Goal: Contribute content: Add original content to the website for others to see

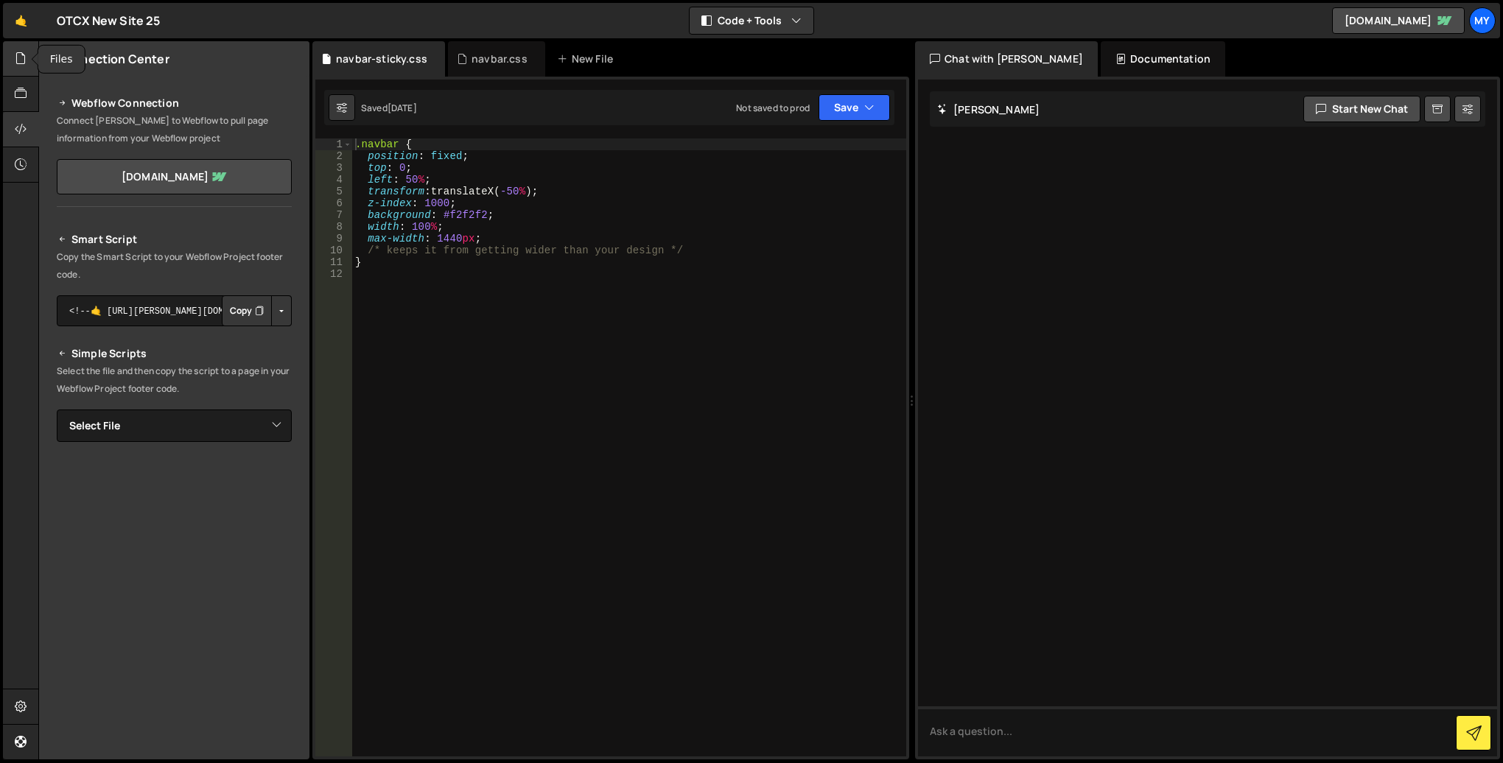
click at [17, 60] on icon at bounding box center [21, 58] width 12 height 16
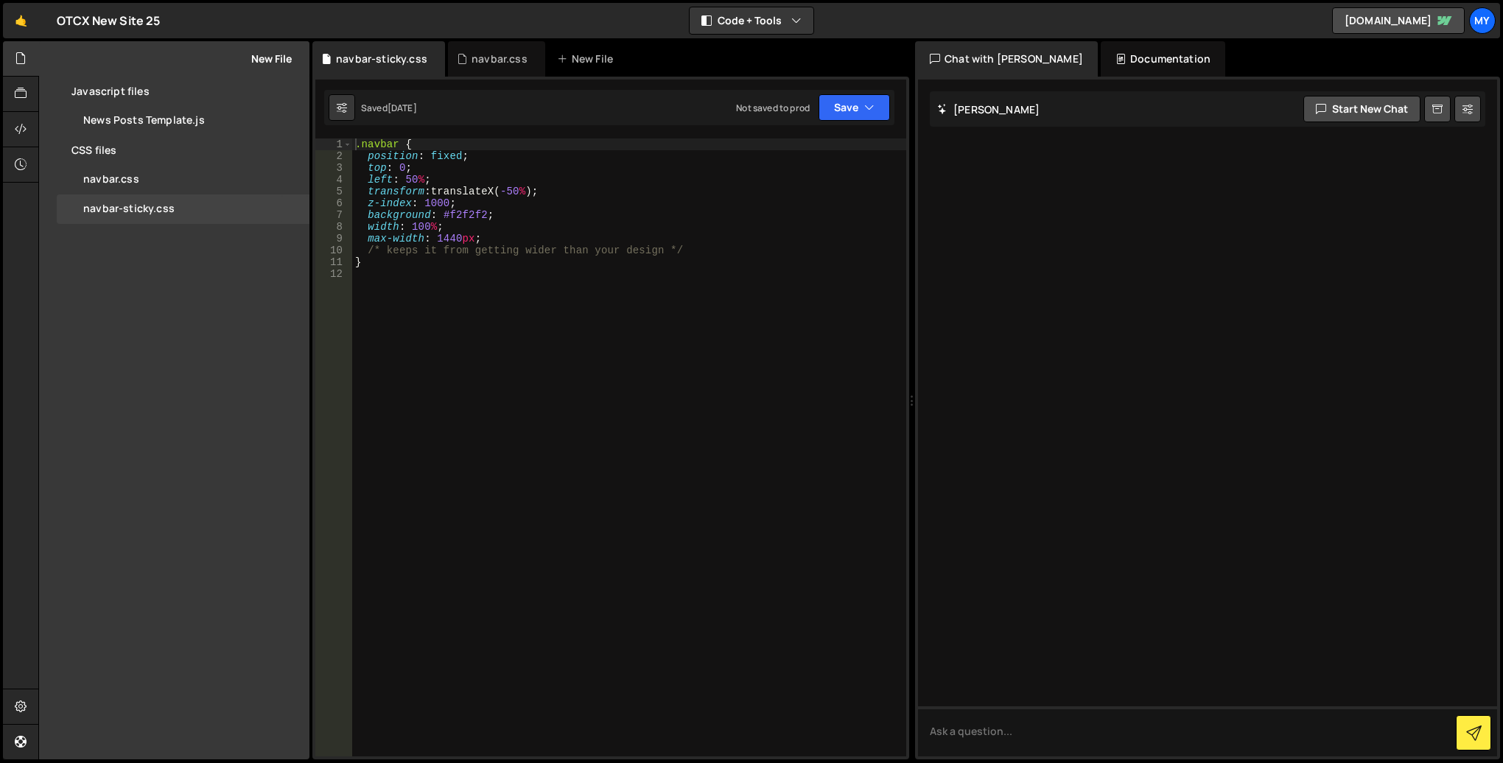
click at [262, 58] on button "New File" at bounding box center [263, 59] width 55 height 12
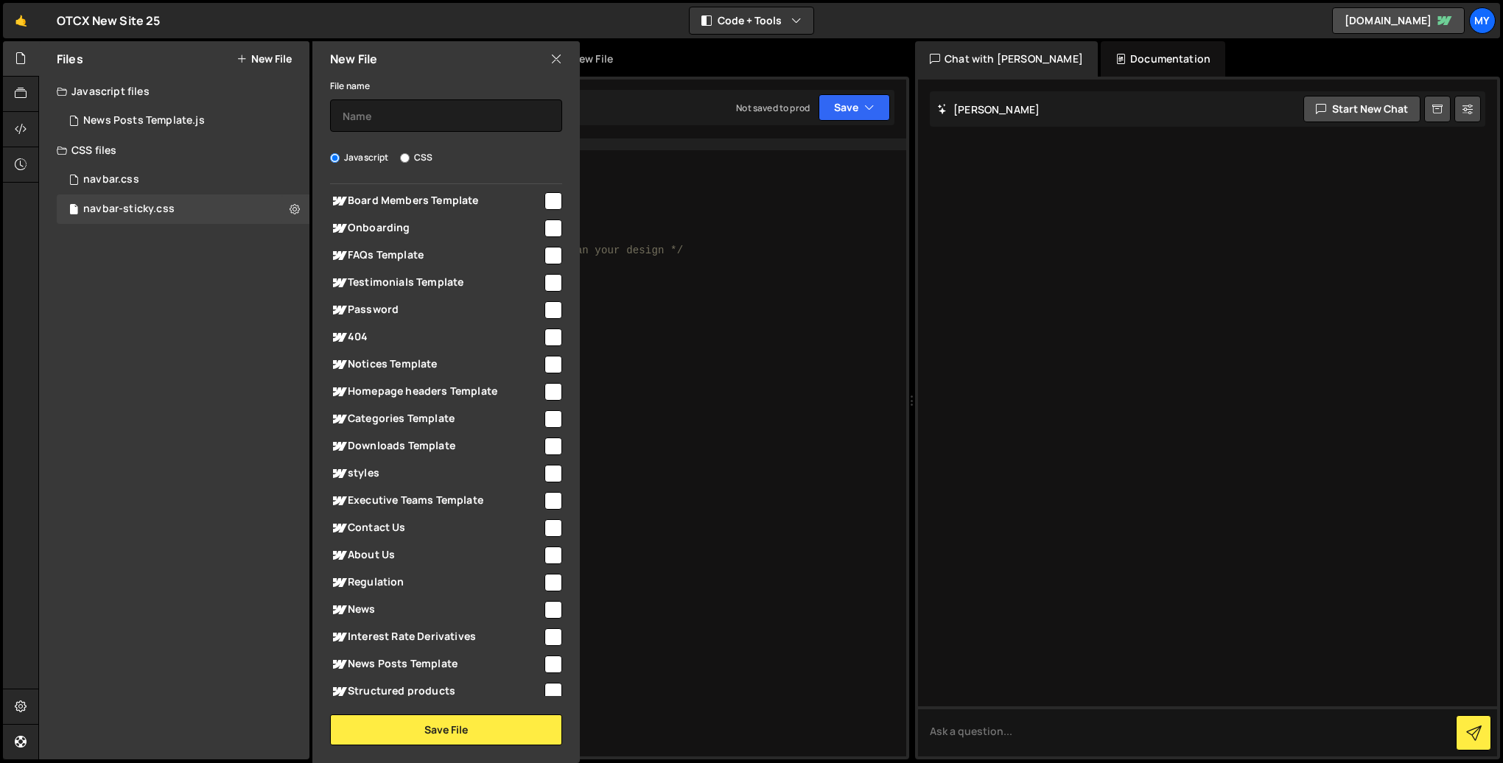
scroll to position [204, 0]
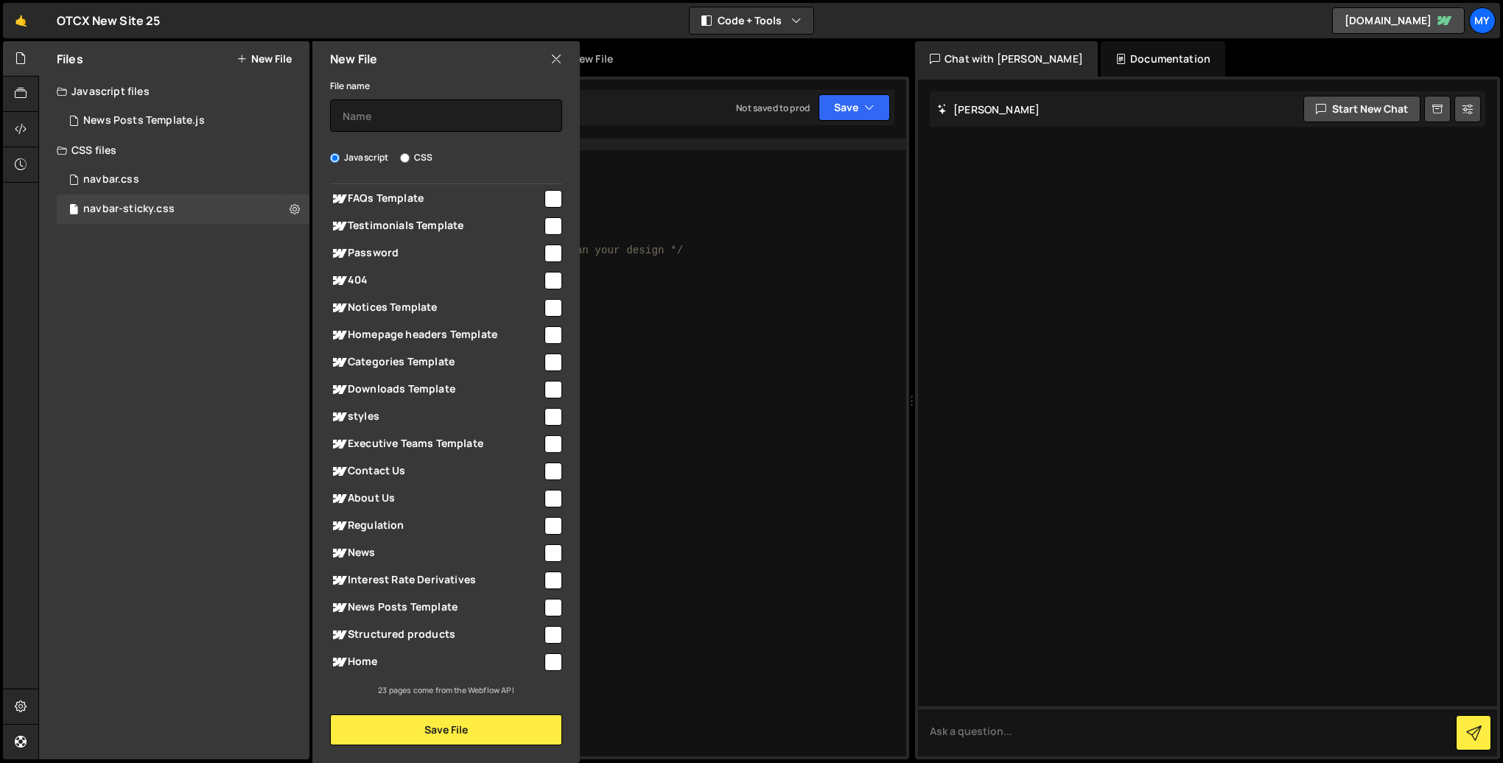
click at [379, 550] on span "News" at bounding box center [436, 553] width 212 height 18
checkbox input "true"
click at [424, 122] on input "text" at bounding box center [446, 115] width 232 height 32
click at [467, 113] on input "text" at bounding box center [446, 115] width 232 height 32
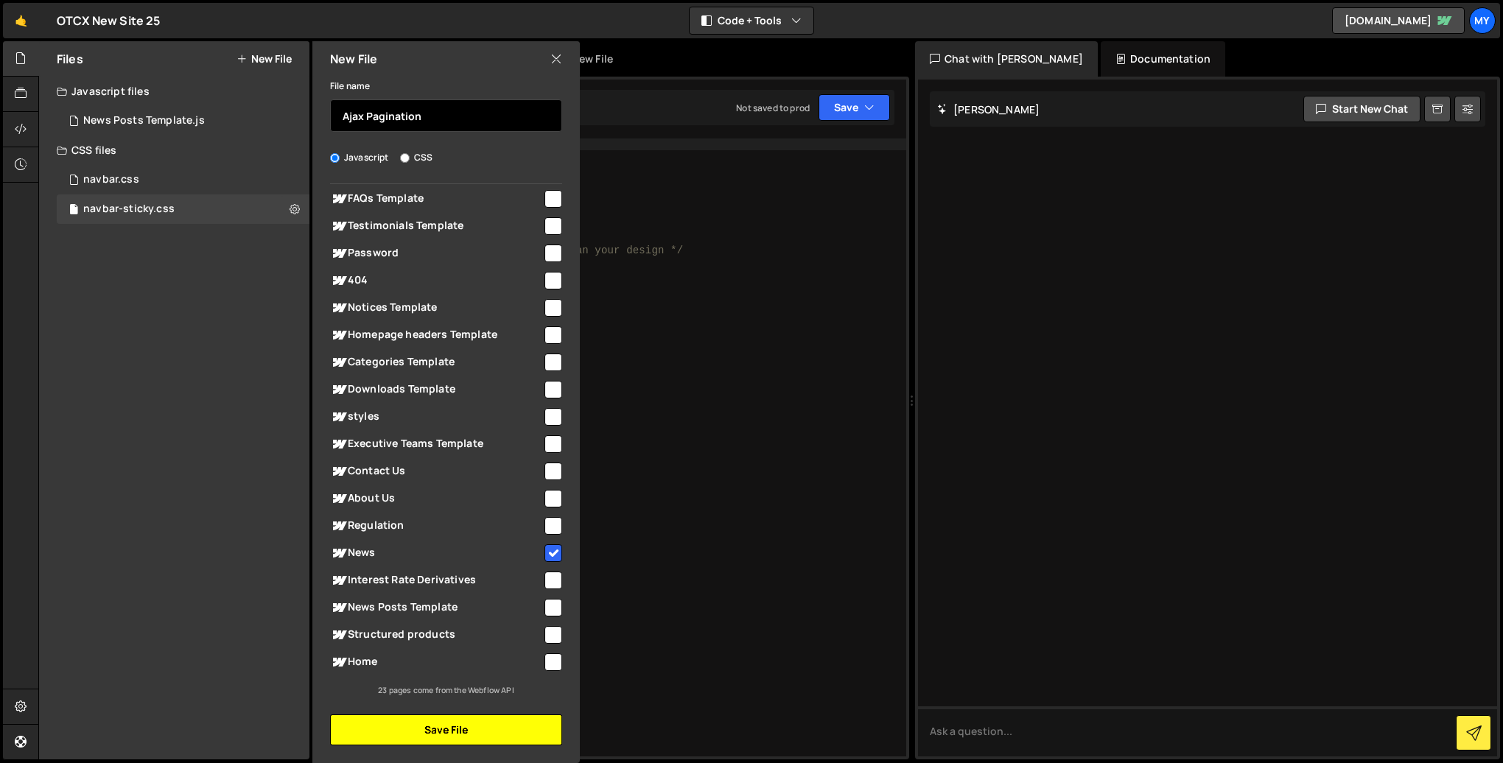
type input "Ajax Pagination"
click at [474, 726] on button "Save File" at bounding box center [446, 730] width 232 height 31
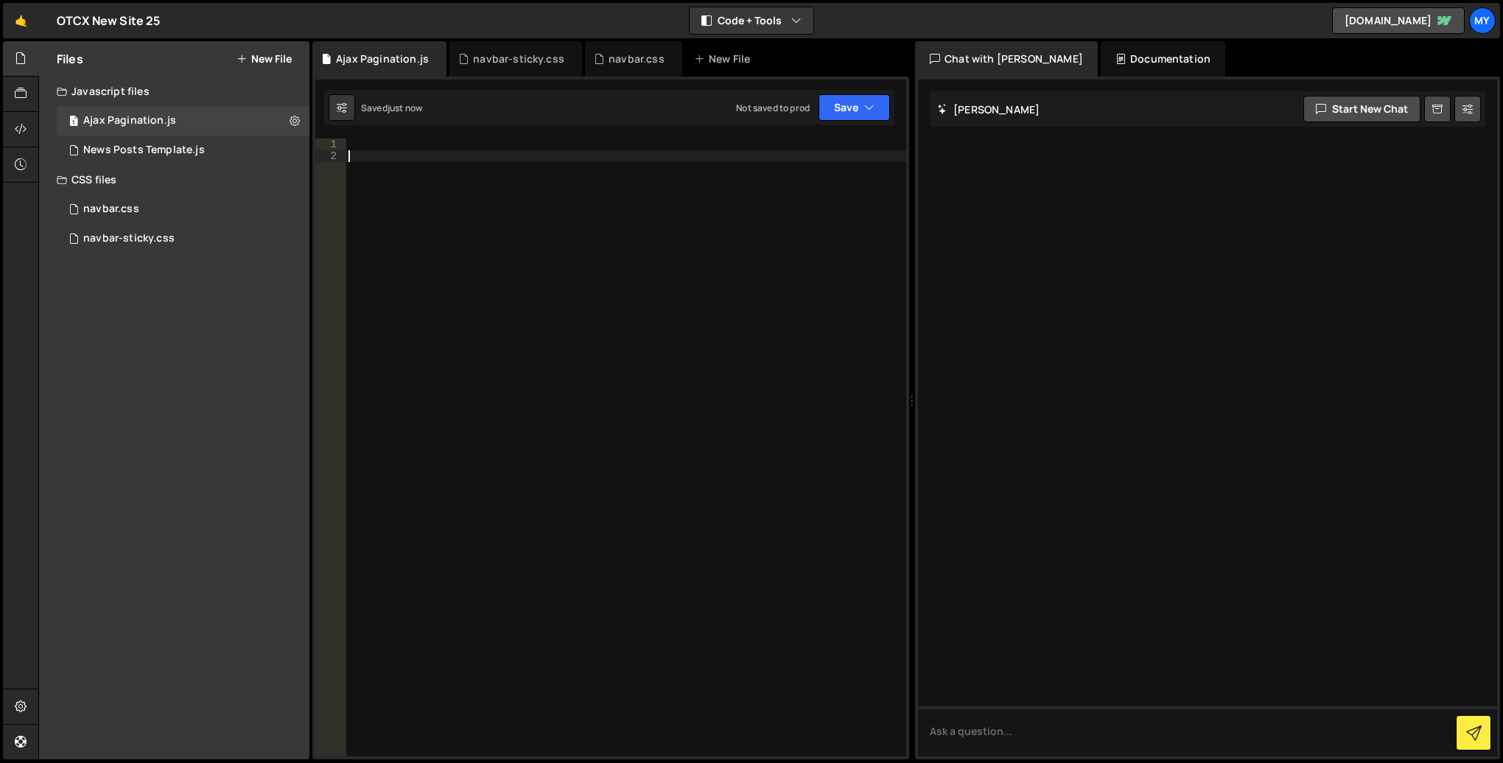
click at [551, 255] on div at bounding box center [625, 459] width 561 height 642
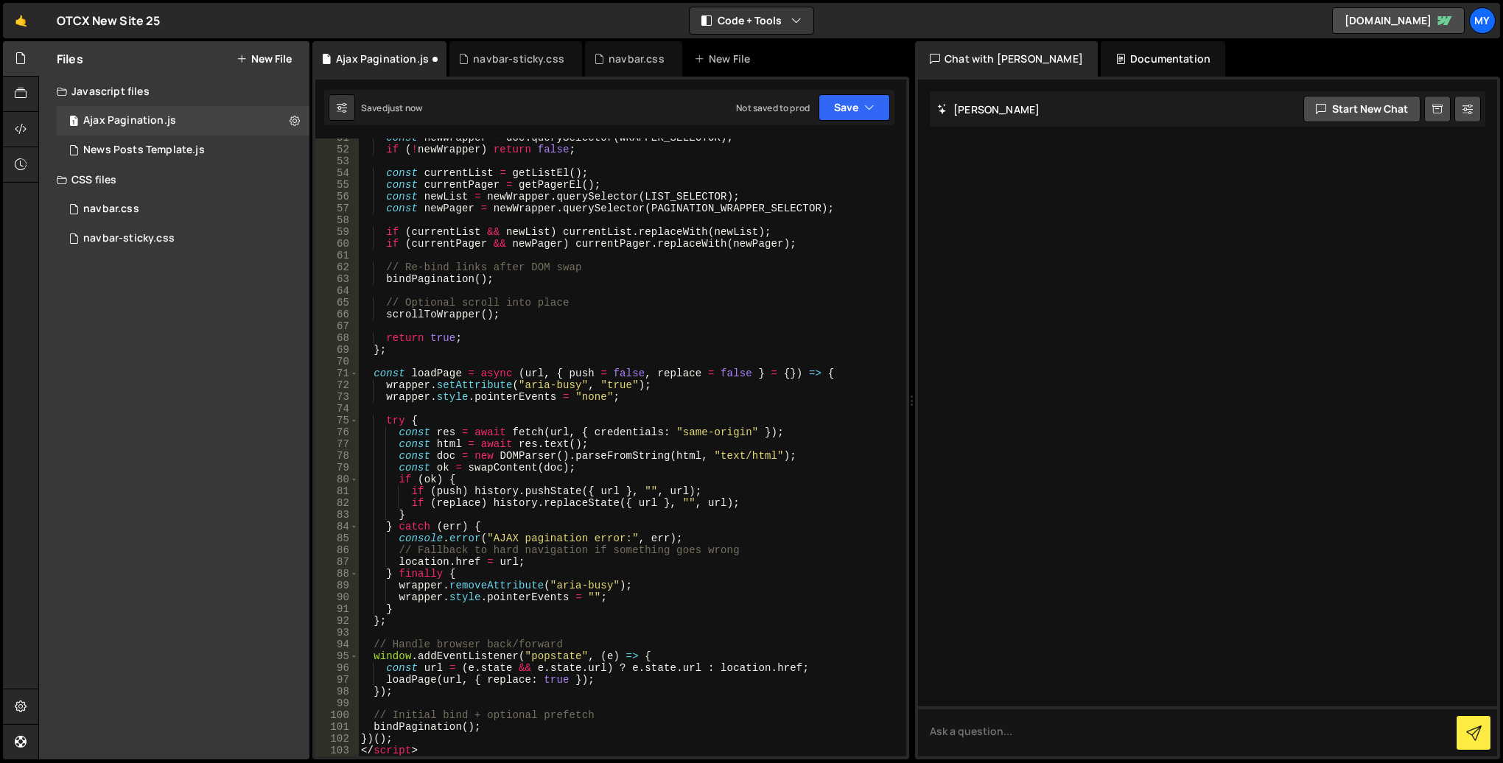
scroll to position [631, 0]
click at [838, 114] on button "Save" at bounding box center [853, 107] width 71 height 27
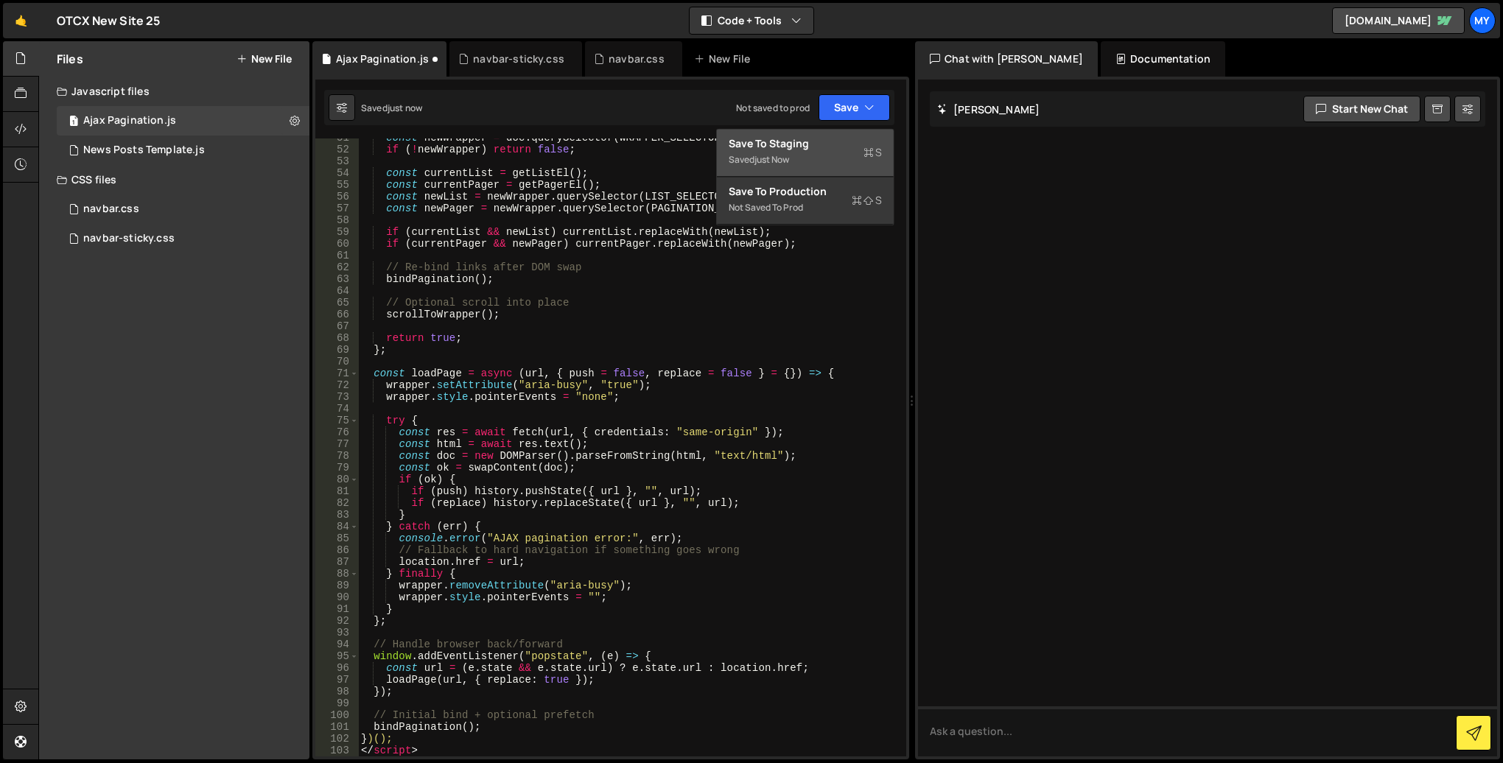
click at [835, 148] on div "Save to Staging S" at bounding box center [805, 143] width 153 height 15
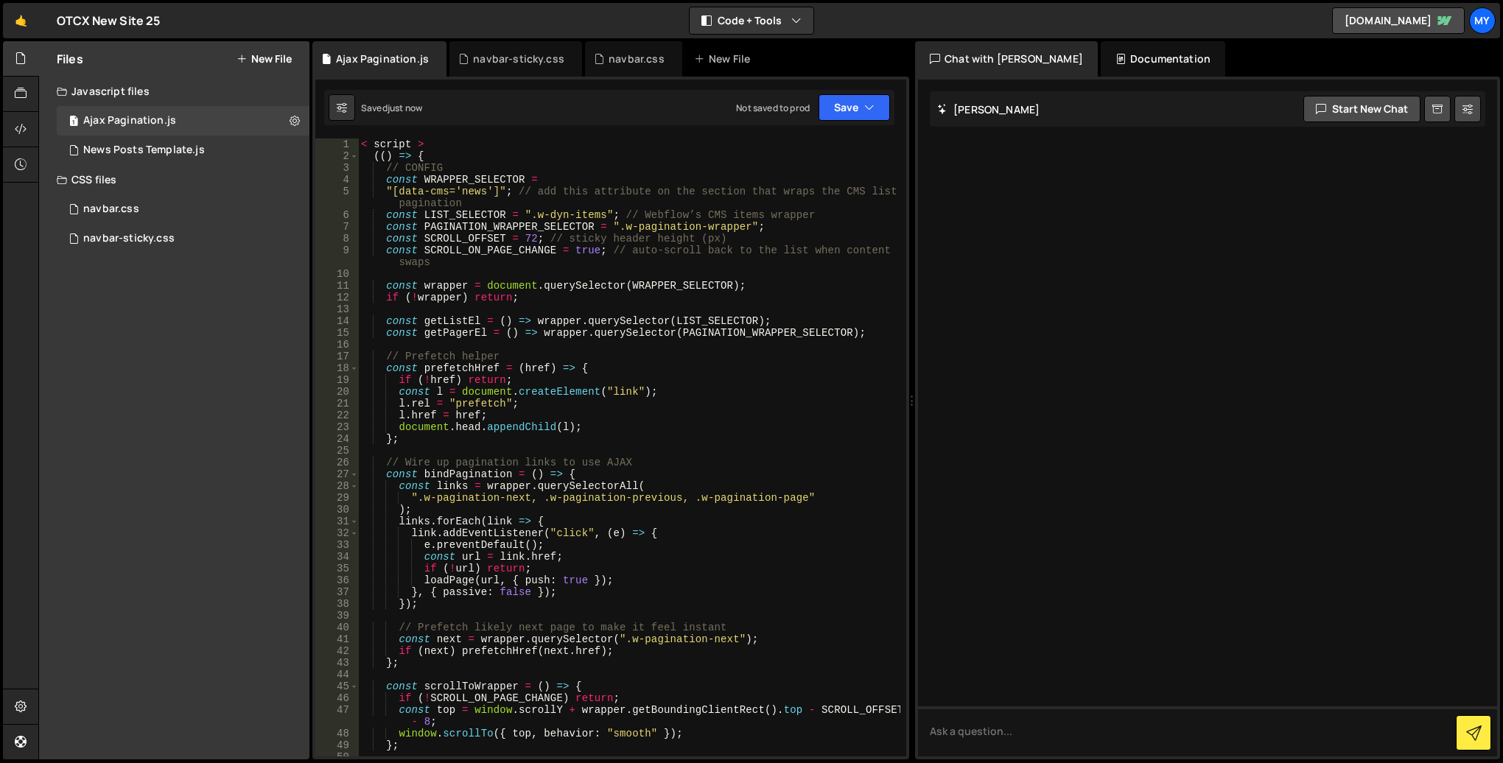
scroll to position [0, 0]
click at [1137, 57] on div "Documentation" at bounding box center [1163, 58] width 124 height 35
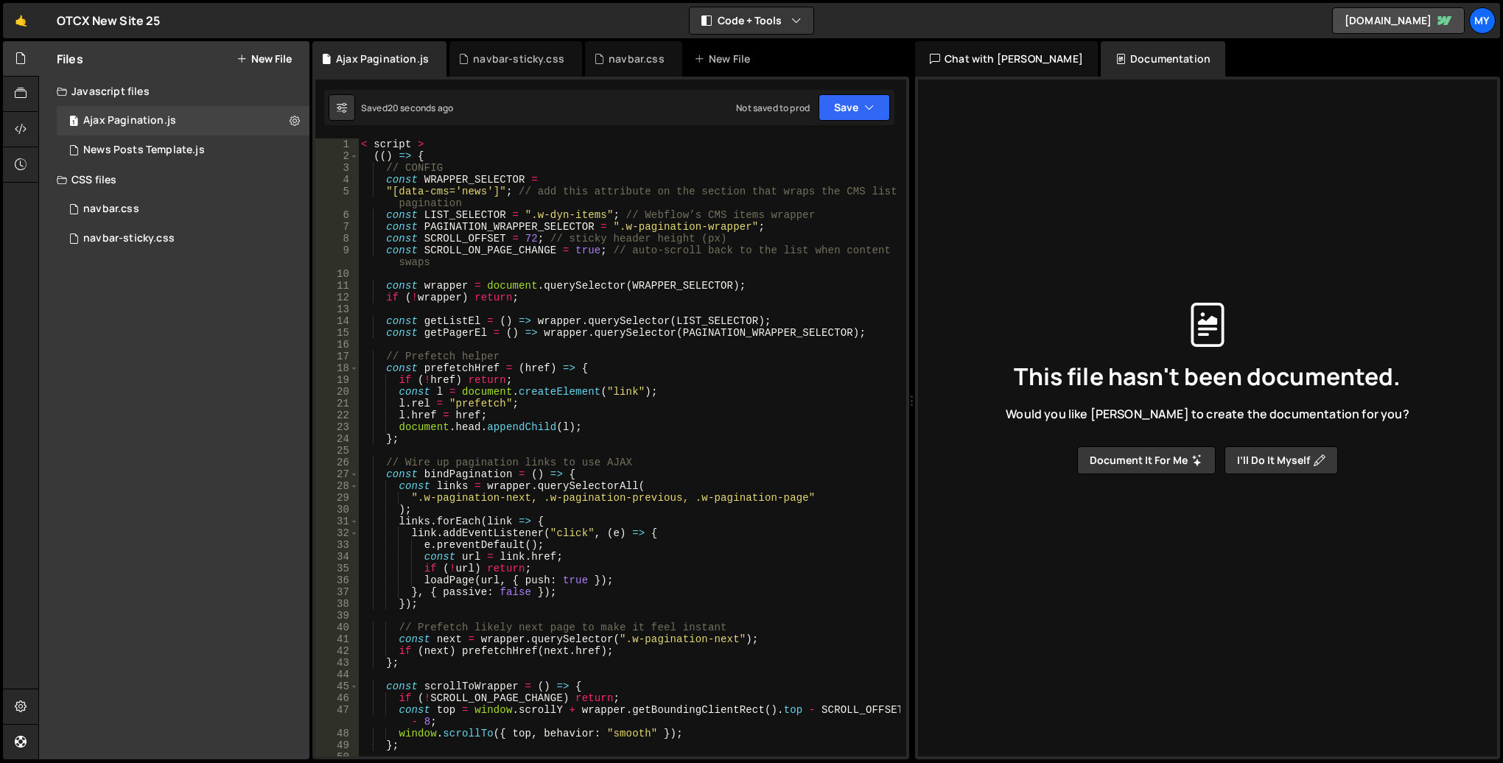
click at [1106, 467] on button "Document it for me" at bounding box center [1146, 460] width 138 height 28
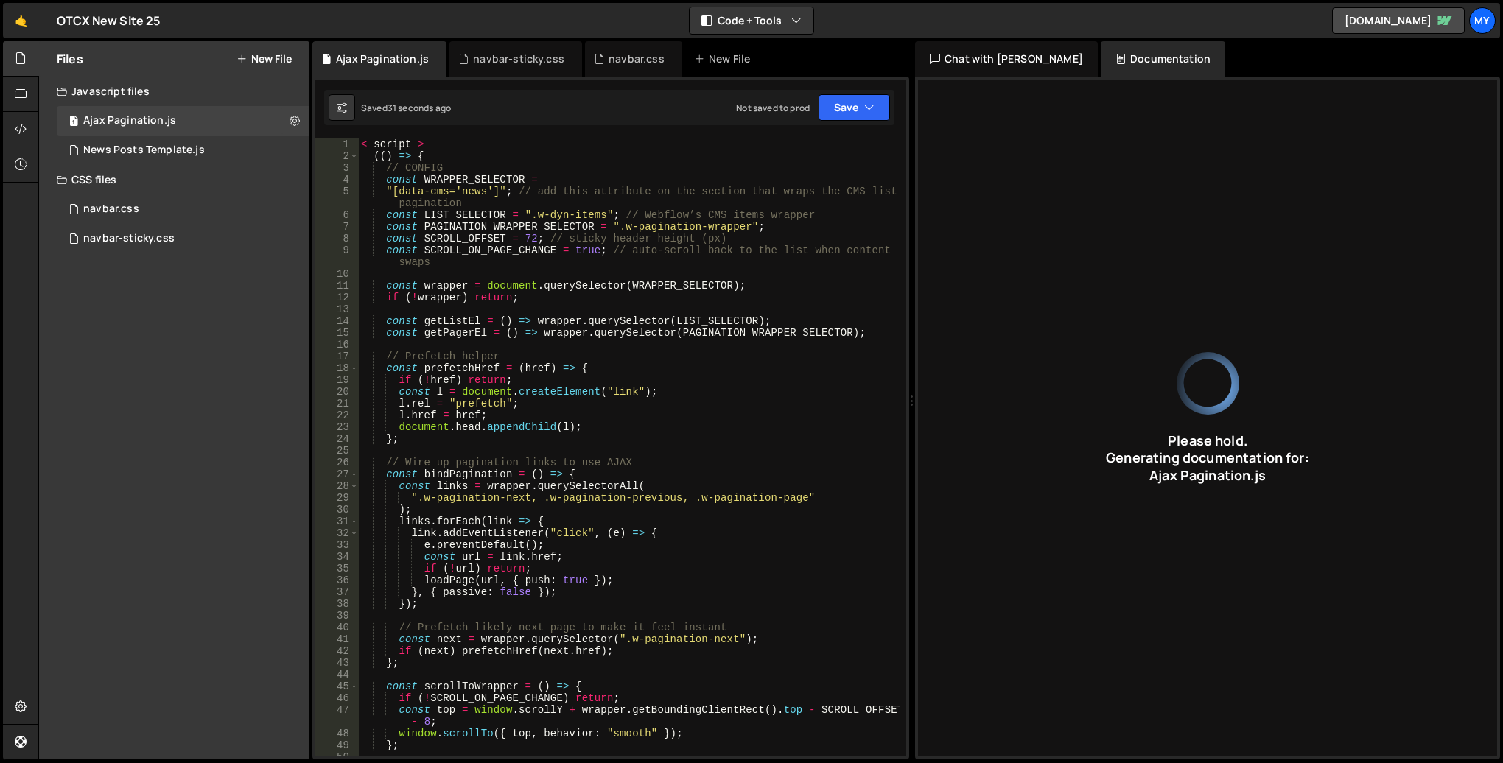
type input "AJAX-based pagination for CMS lists with prefetching and smooth scrolling."
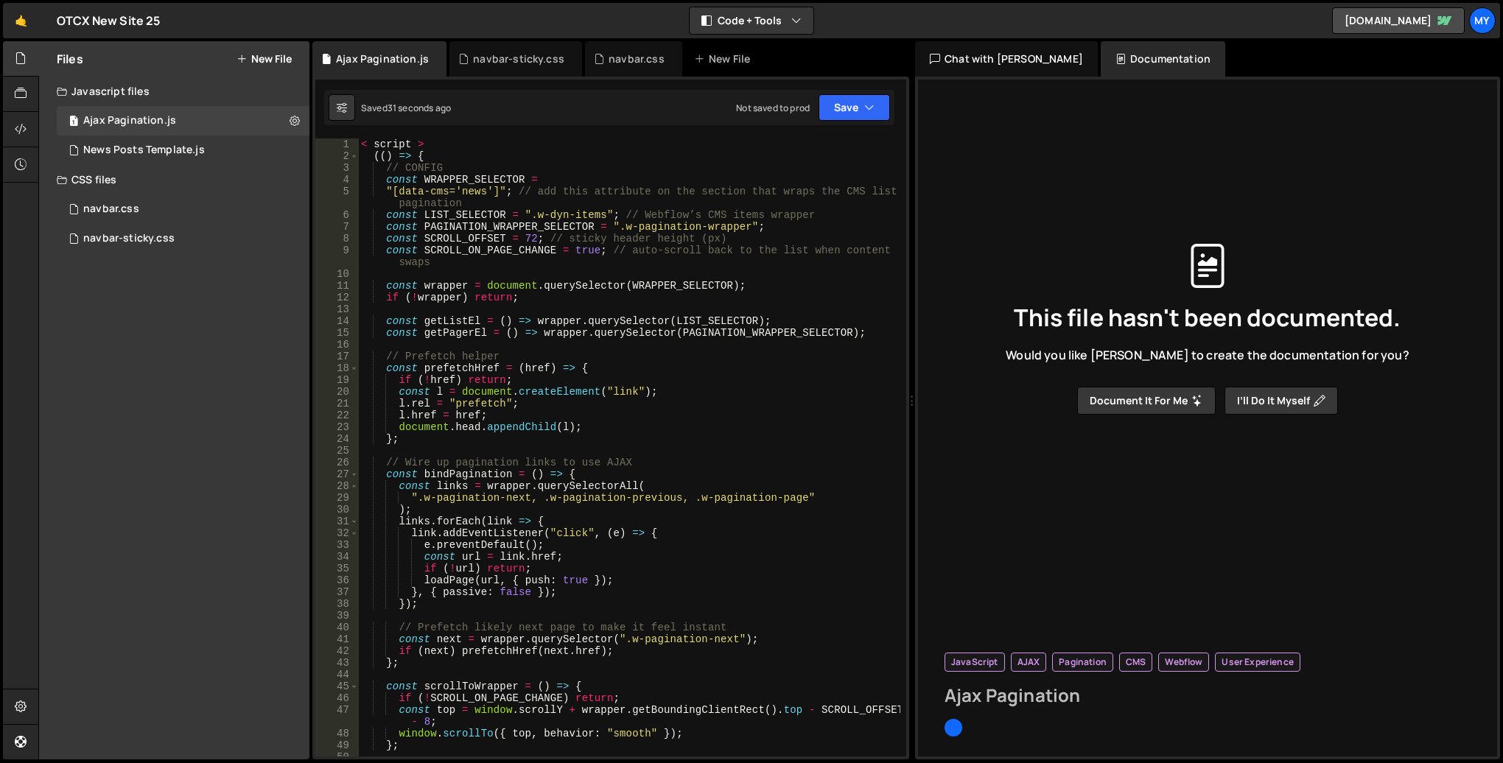
type input "Ajax Pagination"
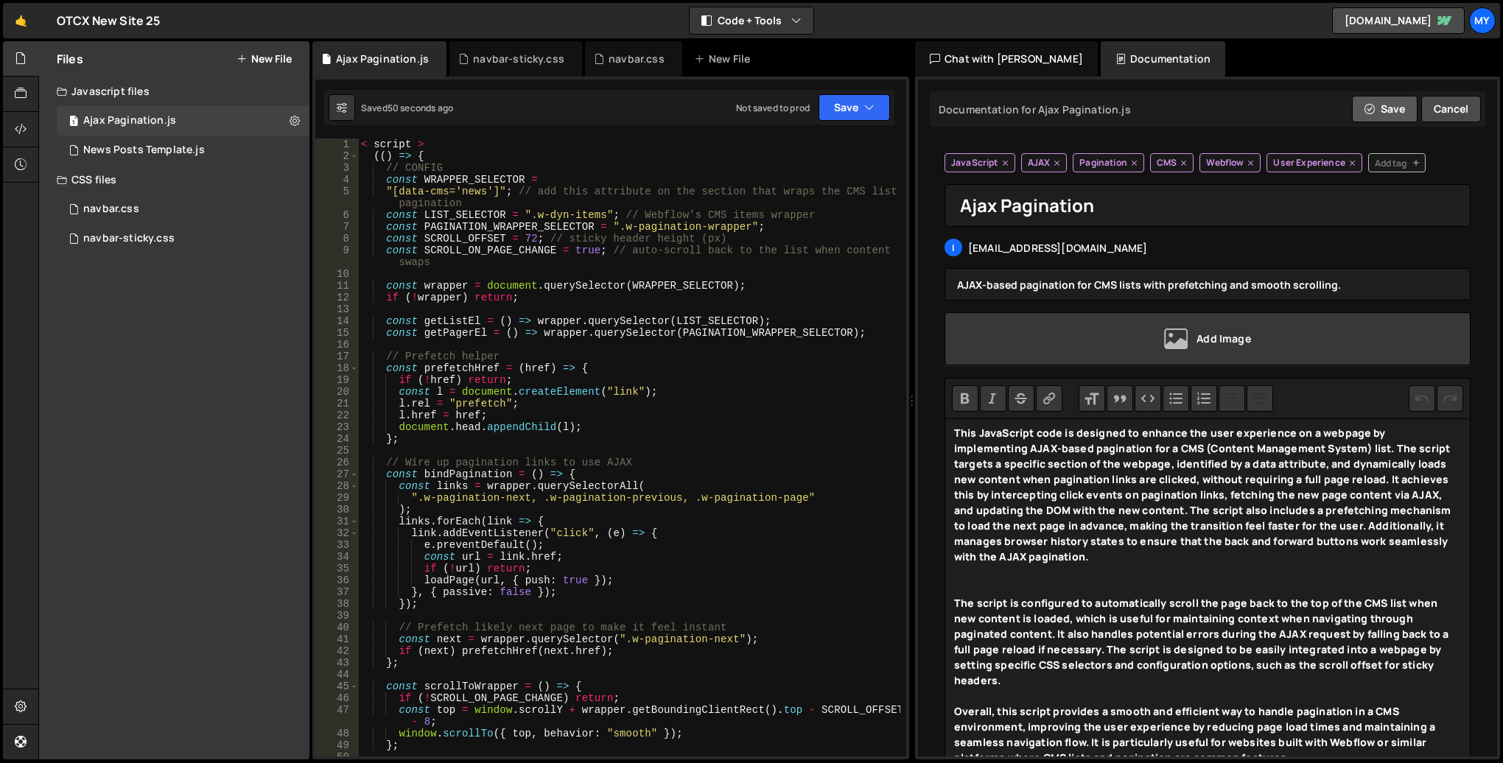
click at [1372, 115] on button "Save" at bounding box center [1385, 109] width 66 height 27
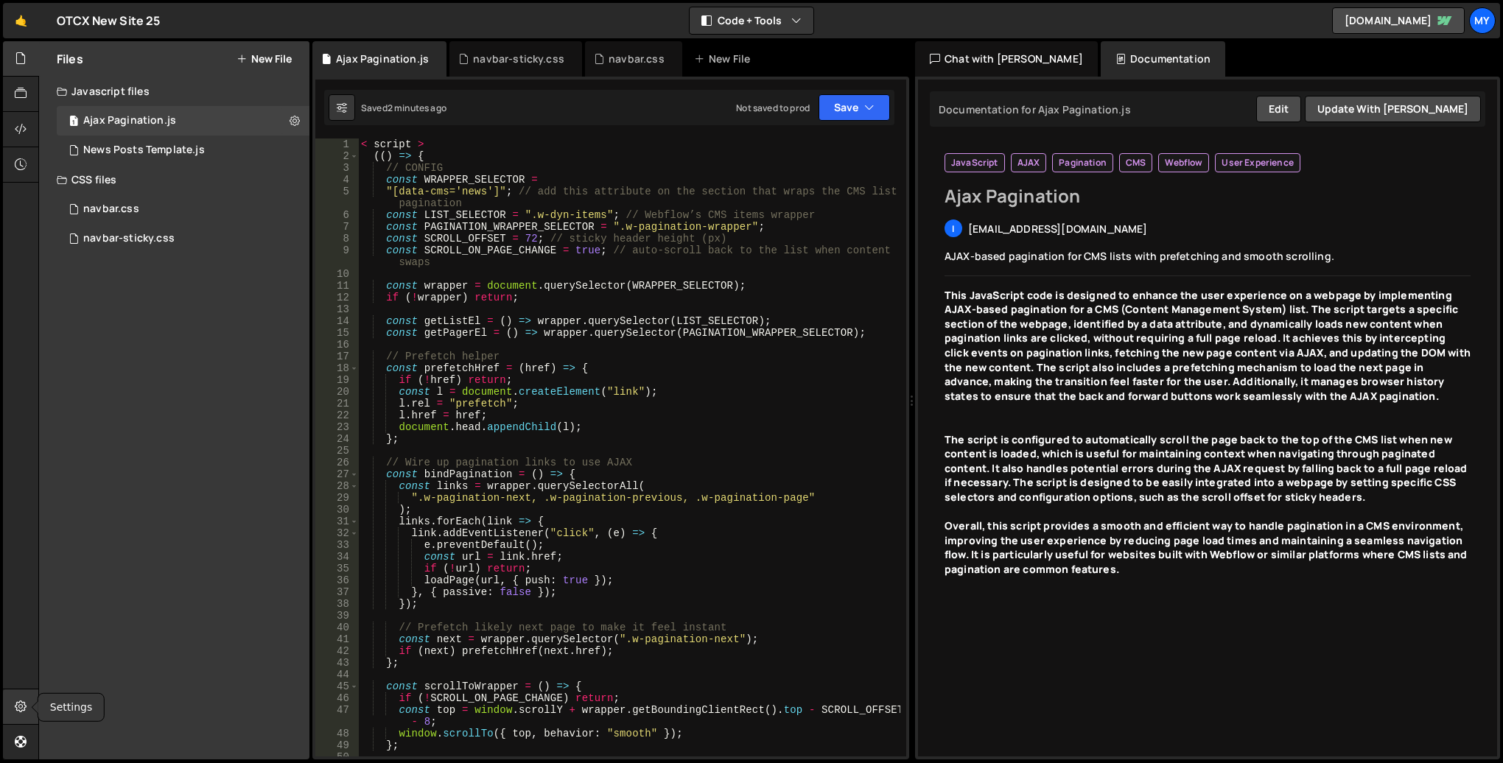
click at [13, 702] on div at bounding box center [21, 707] width 36 height 35
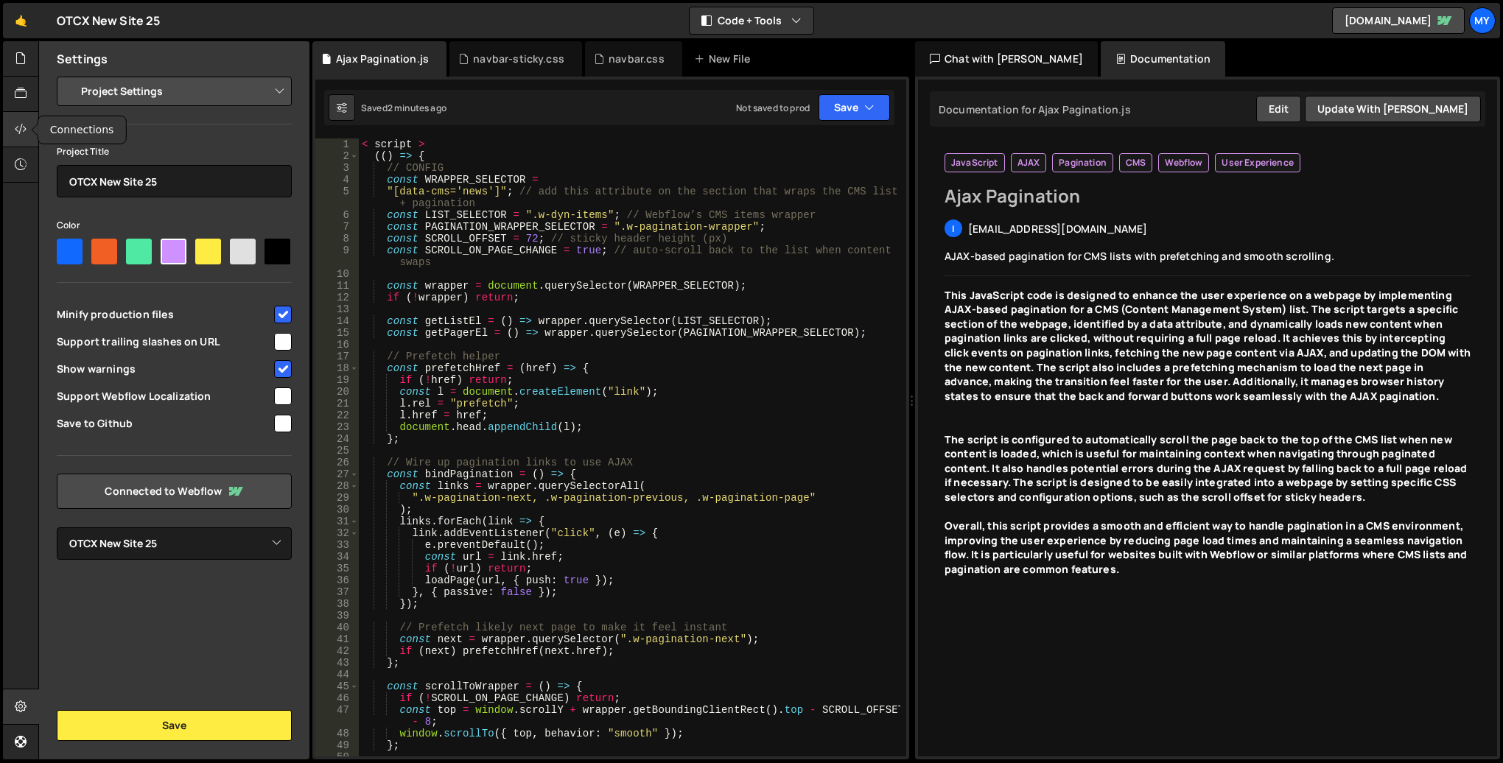
click at [18, 123] on icon at bounding box center [21, 129] width 12 height 16
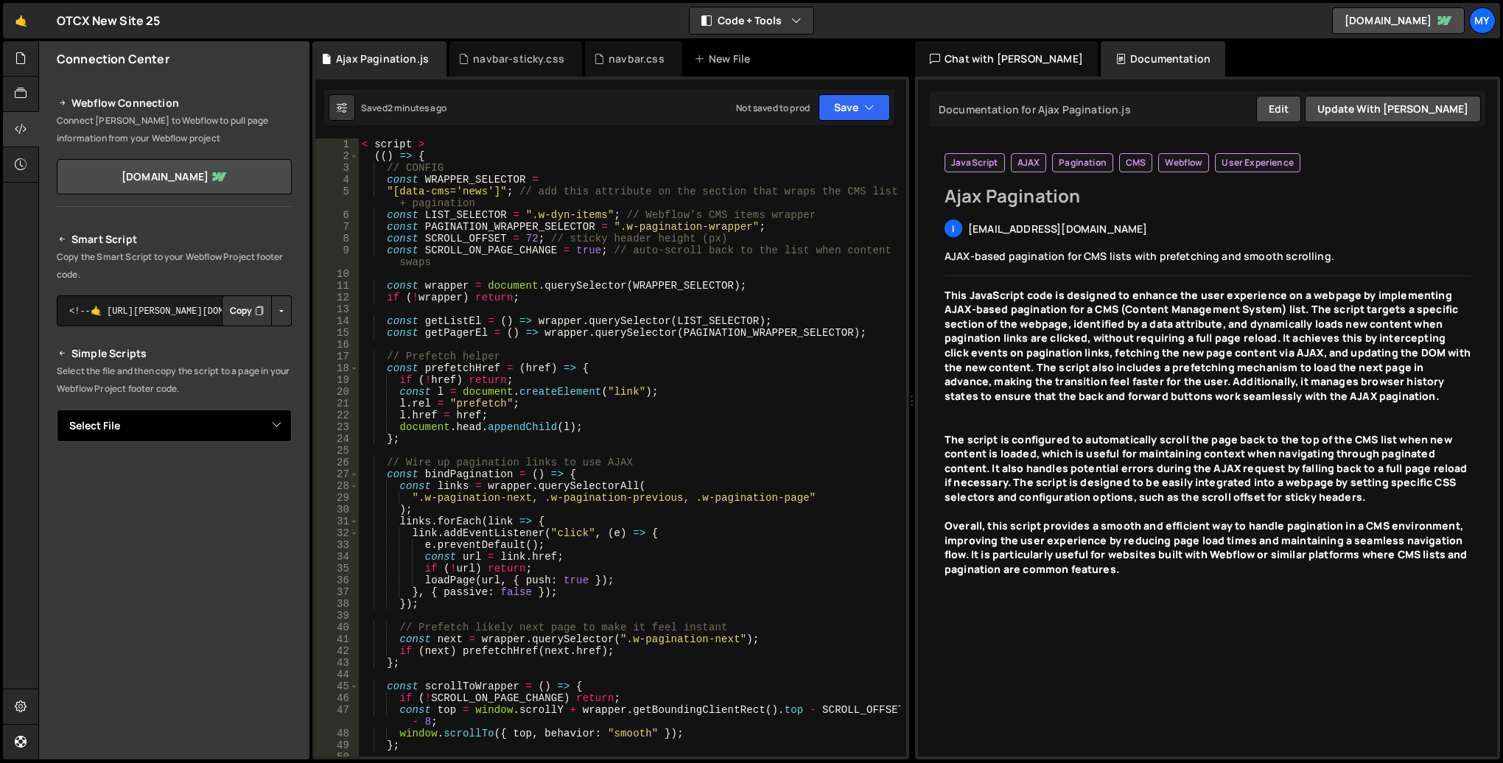
click at [165, 422] on select "Select File News Posts Template.js navbar.css navbar-sticky.css Ajax Pagination…" at bounding box center [174, 426] width 235 height 32
select select "47021"
click at [57, 410] on select "Select File News Posts Template.js navbar.css navbar-sticky.css Ajax Pagination…" at bounding box center [174, 426] width 235 height 32
click at [239, 479] on button "Copy" at bounding box center [247, 475] width 50 height 31
click at [536, 181] on div "< script > (( ) => { // CONFIG const WRAPPER_SELECTOR = "[data-cms='news']" ; /…" at bounding box center [629, 459] width 541 height 642
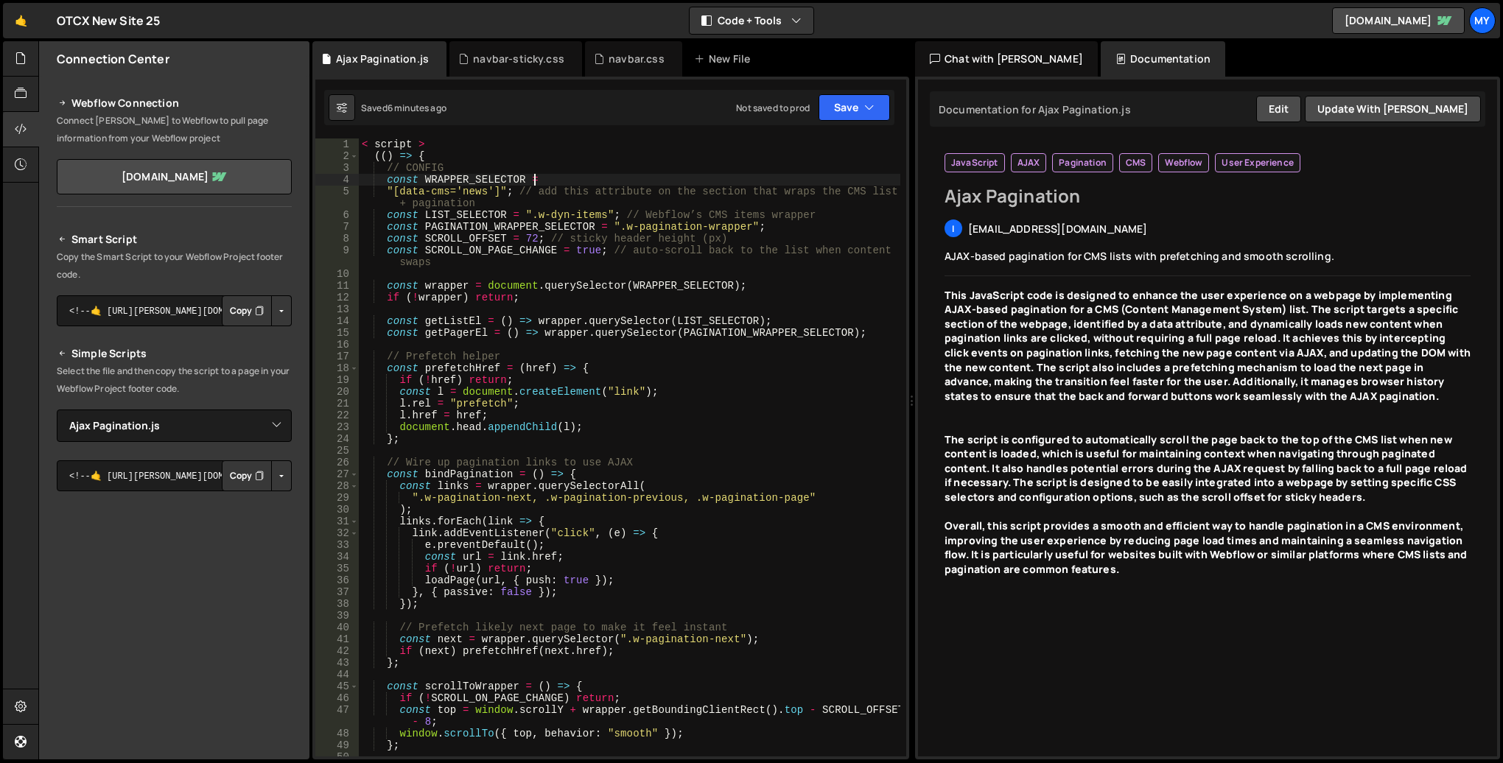
type textarea "/script>"
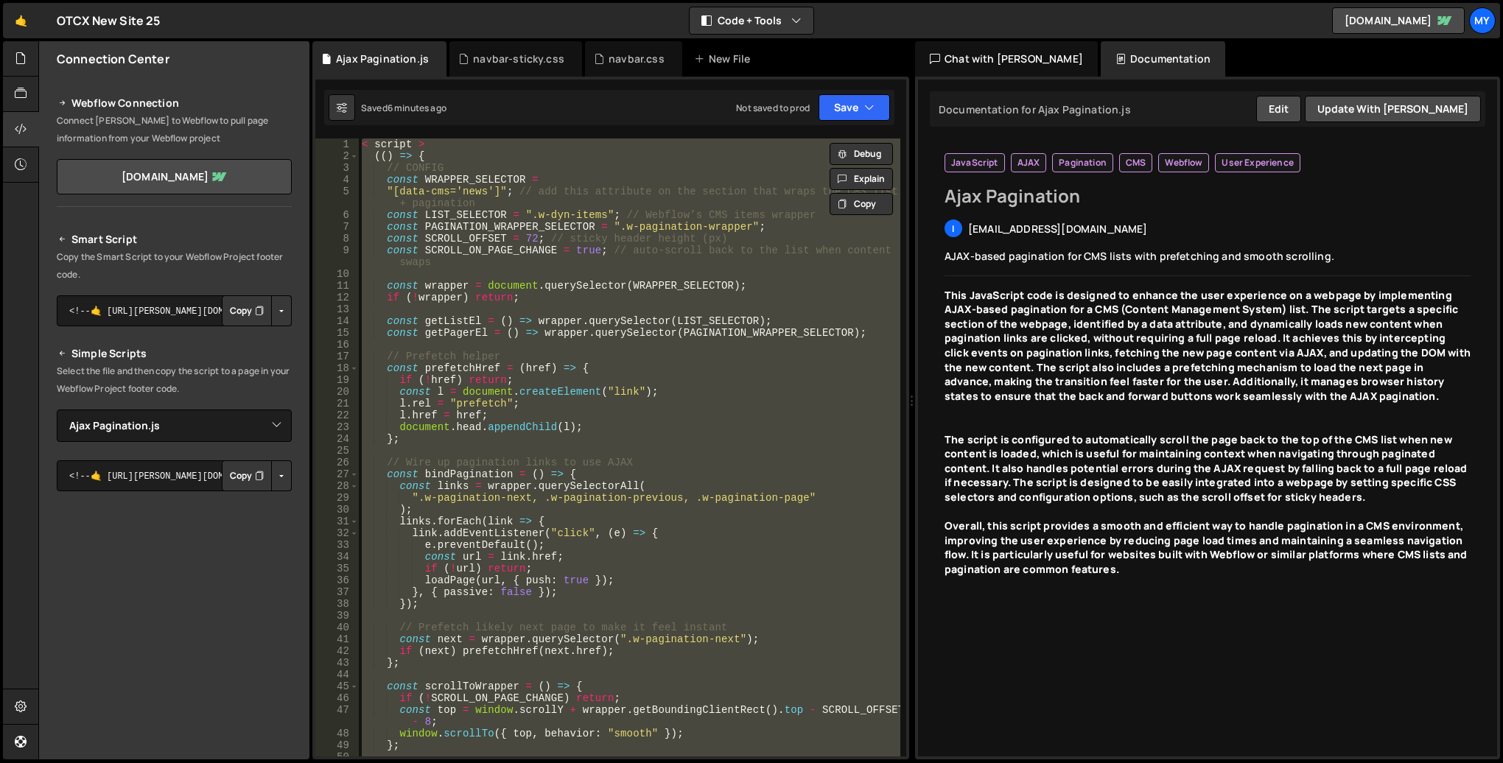
paste textarea
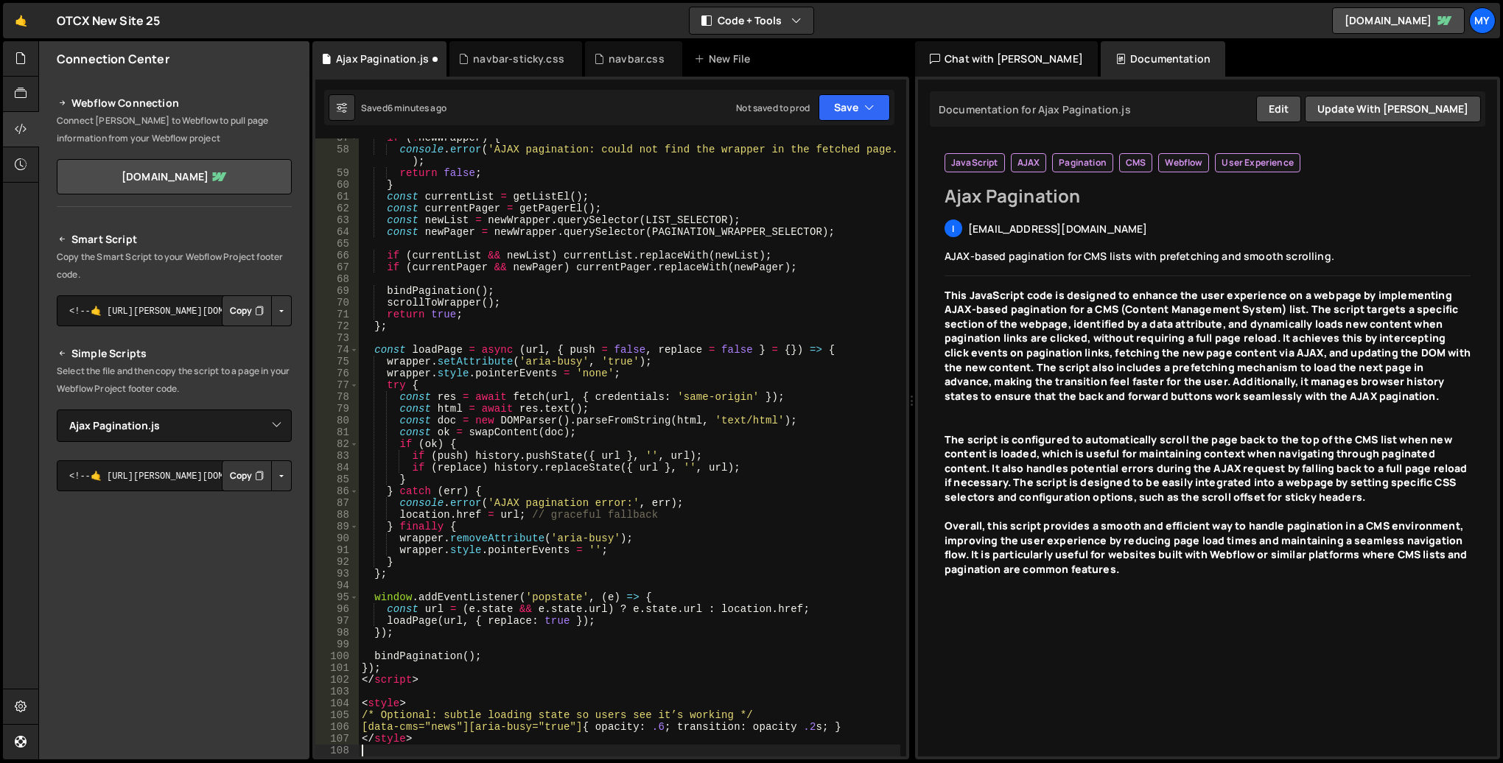
scroll to position [725, 0]
click at [849, 109] on button "Save" at bounding box center [853, 107] width 71 height 27
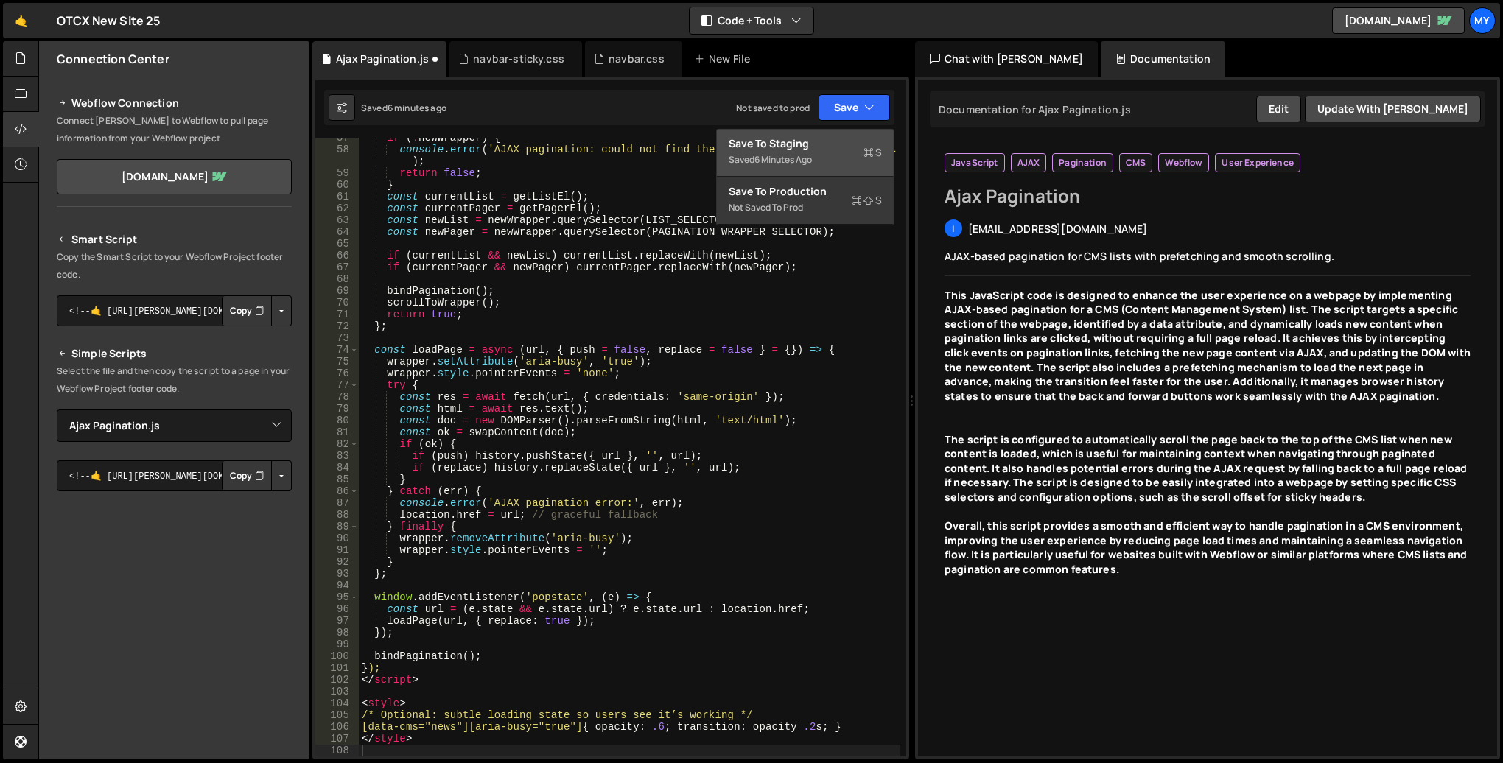
click at [801, 156] on div "6 minutes ago" at bounding box center [782, 159] width 57 height 13
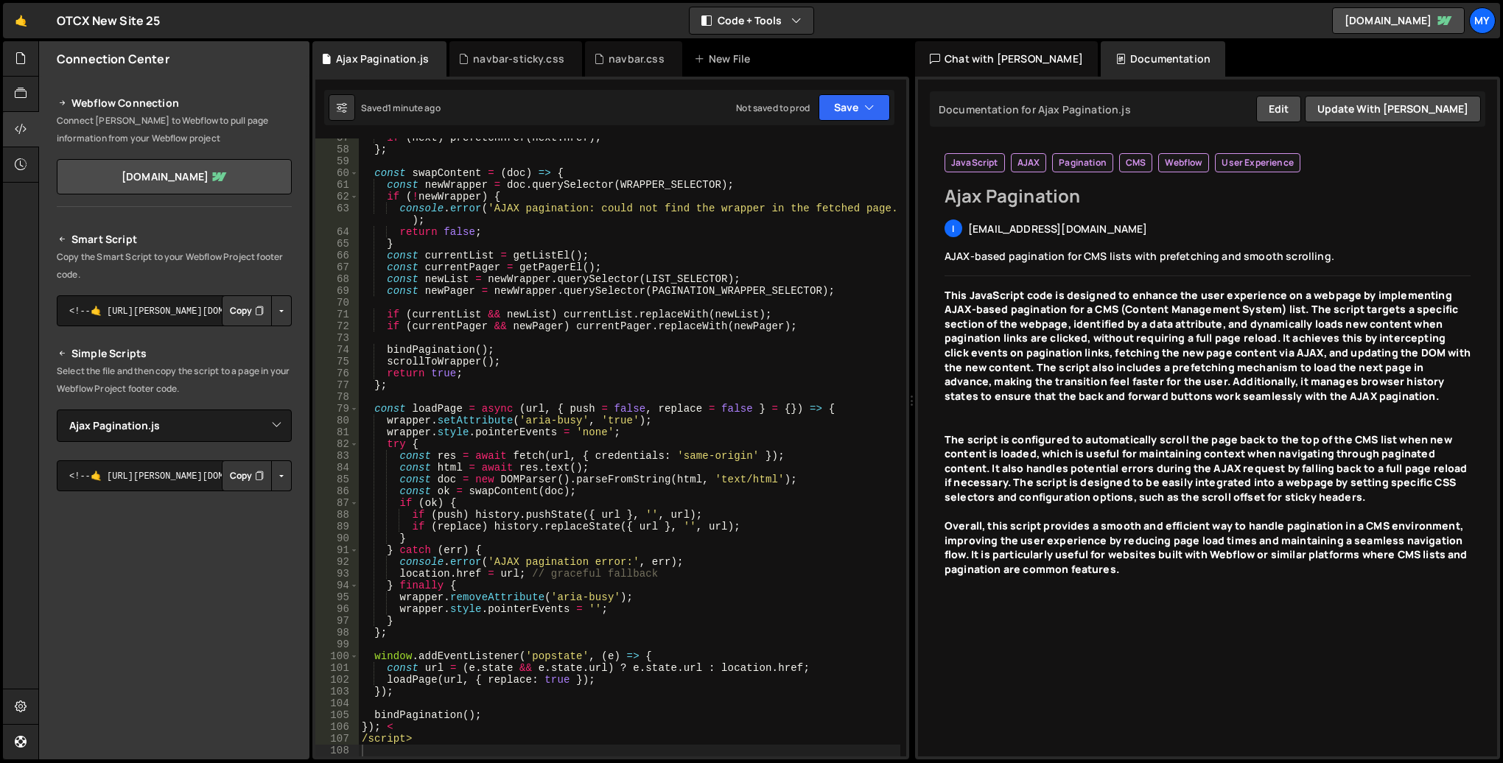
click at [588, 262] on div "if ( next ) prefetchHref ( next . href ) ; } ; const swapContent = ( doc ) => {…" at bounding box center [629, 453] width 541 height 642
type textarea "/style>"
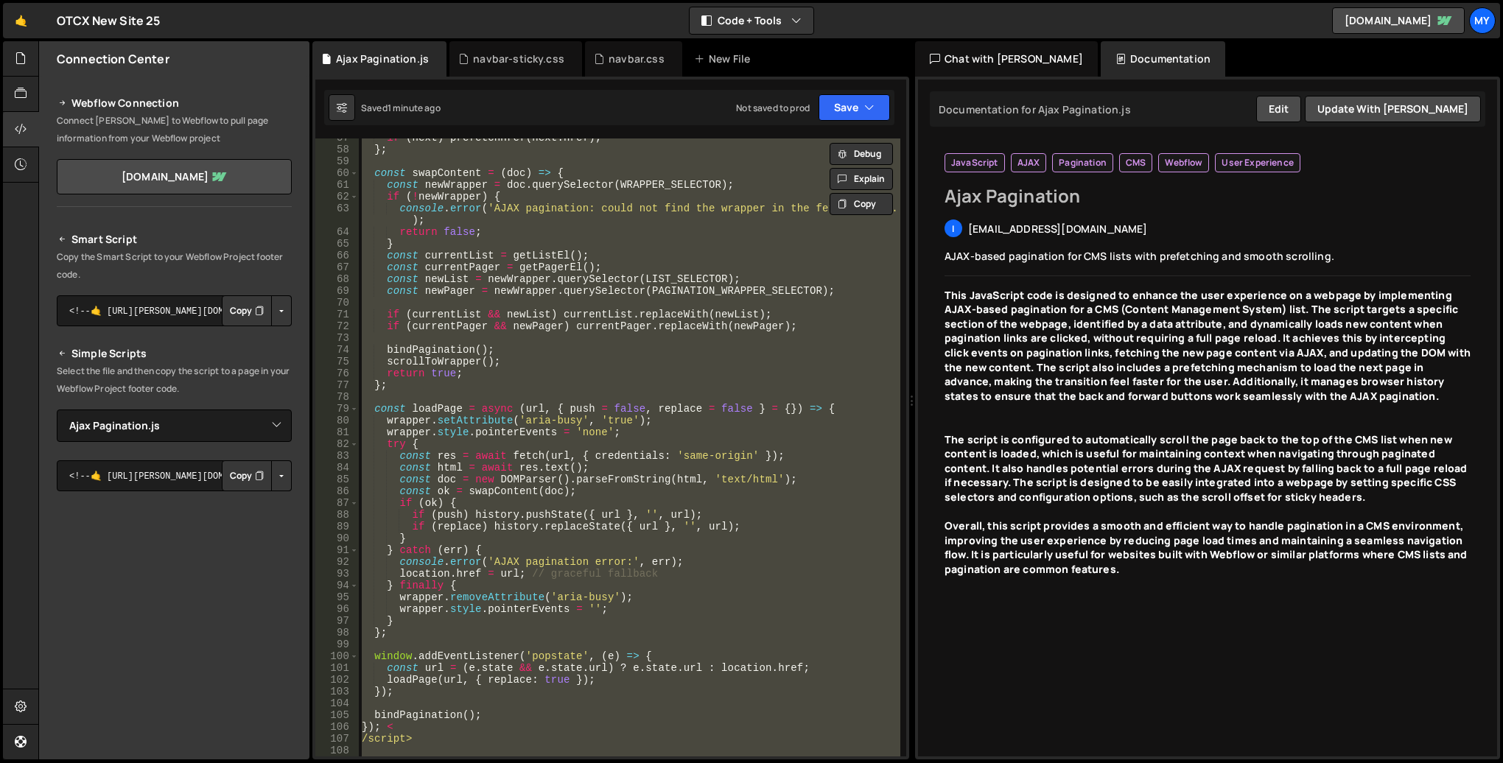
paste textarea
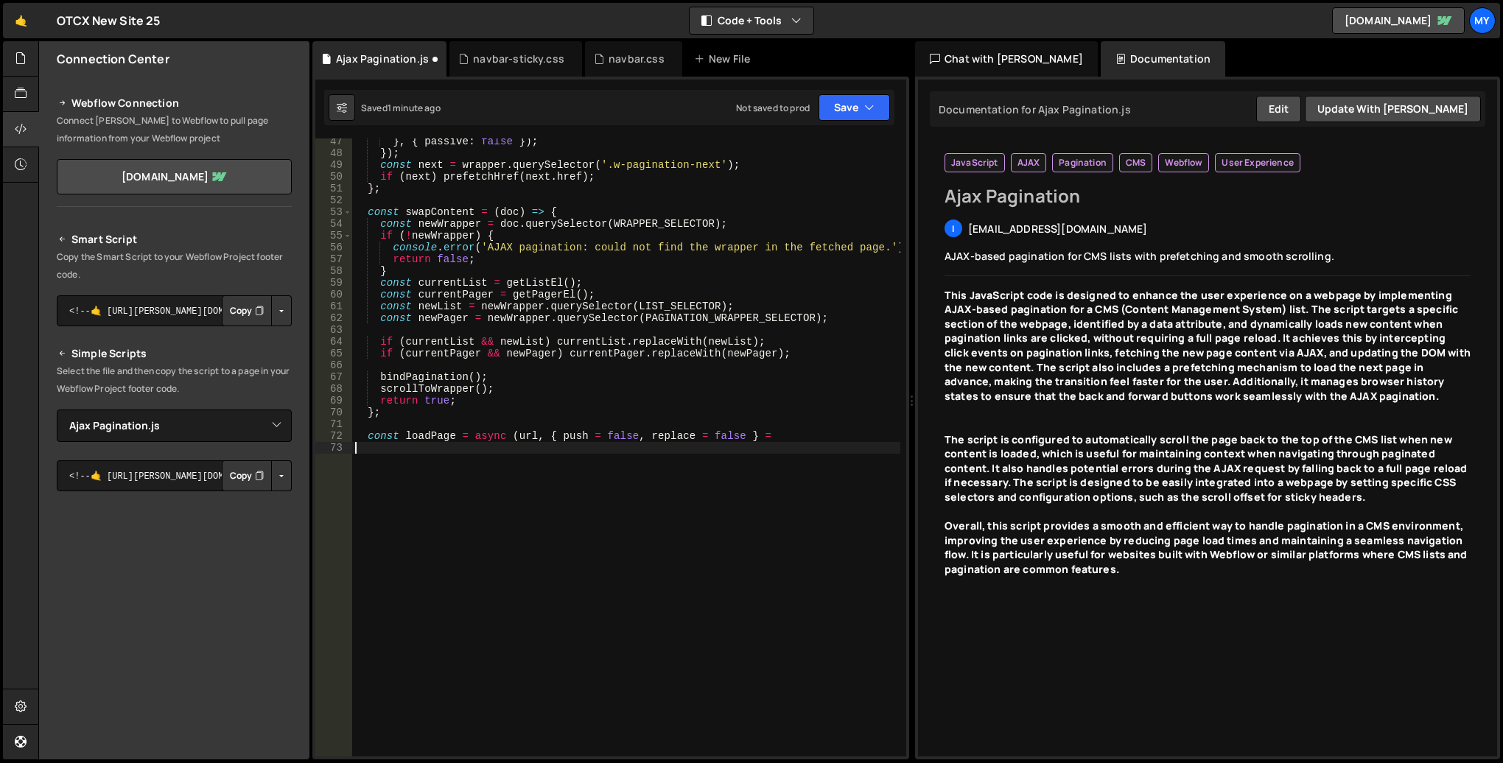
scroll to position [604, 0]
click at [766, 295] on div "} , { passive : false }) ; }) ; const next = wrapper . querySelector ( '.w-pagi…" at bounding box center [626, 457] width 548 height 642
type textarea "const loadPage = async (url, { push = false, replace = false } ="
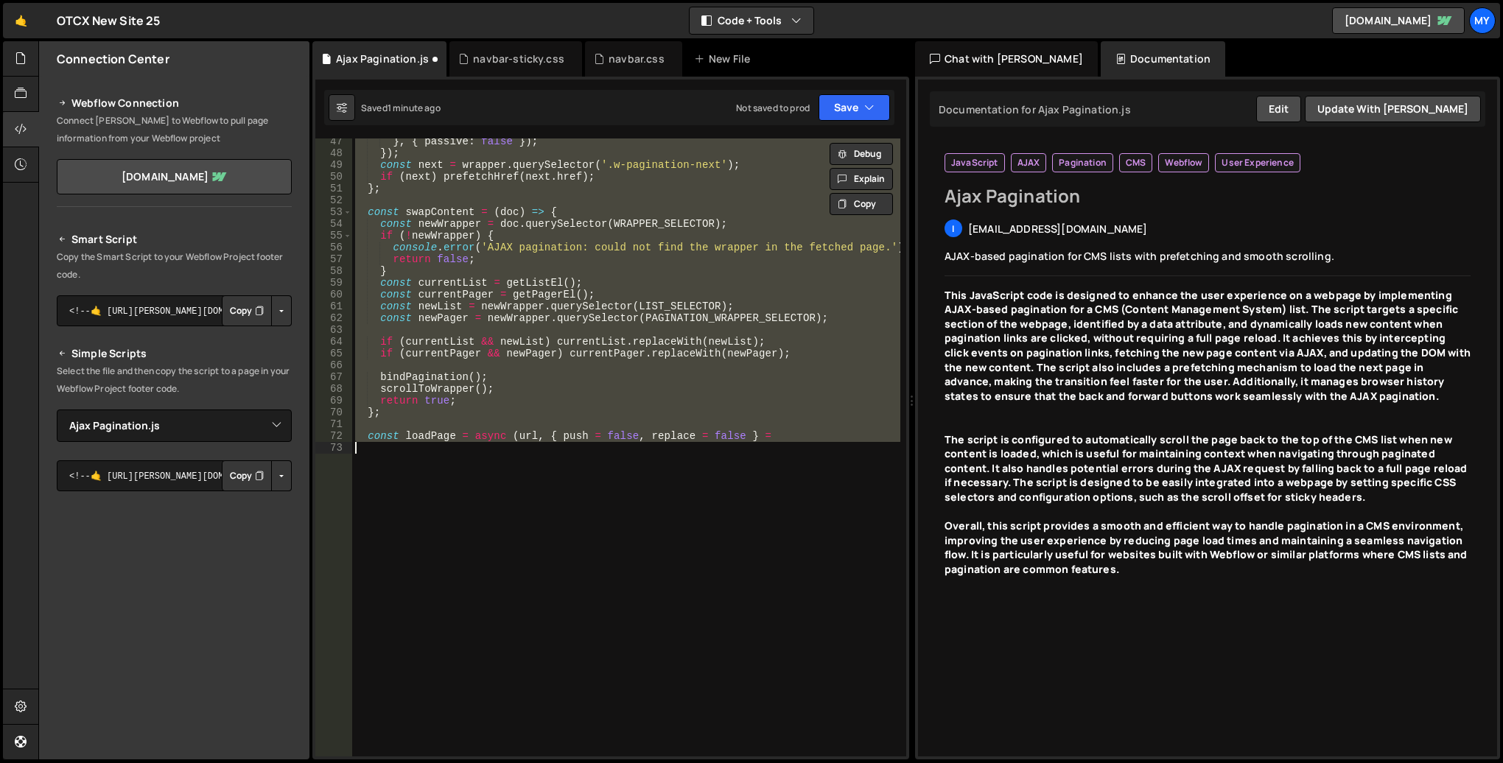
paste textarea
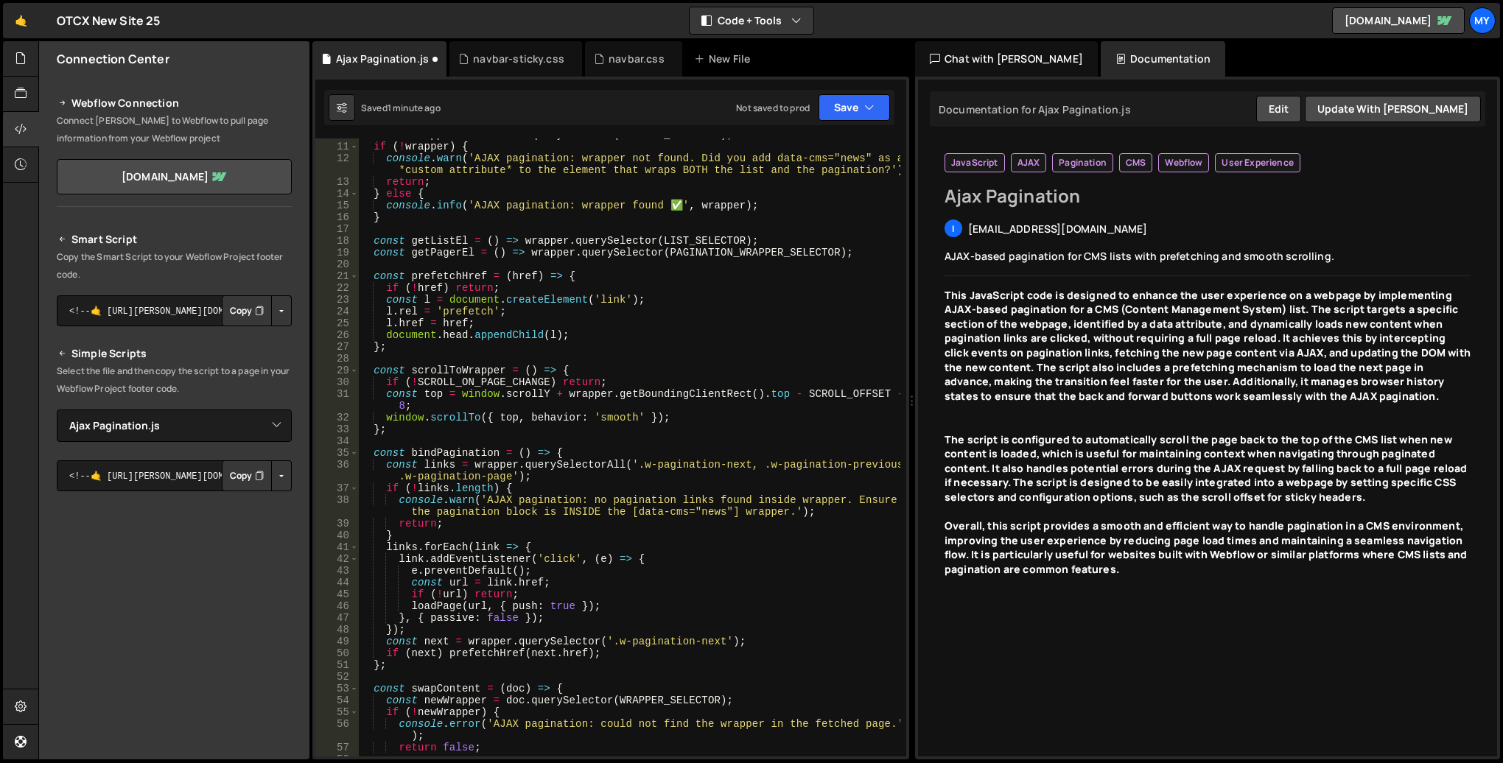
scroll to position [0, 0]
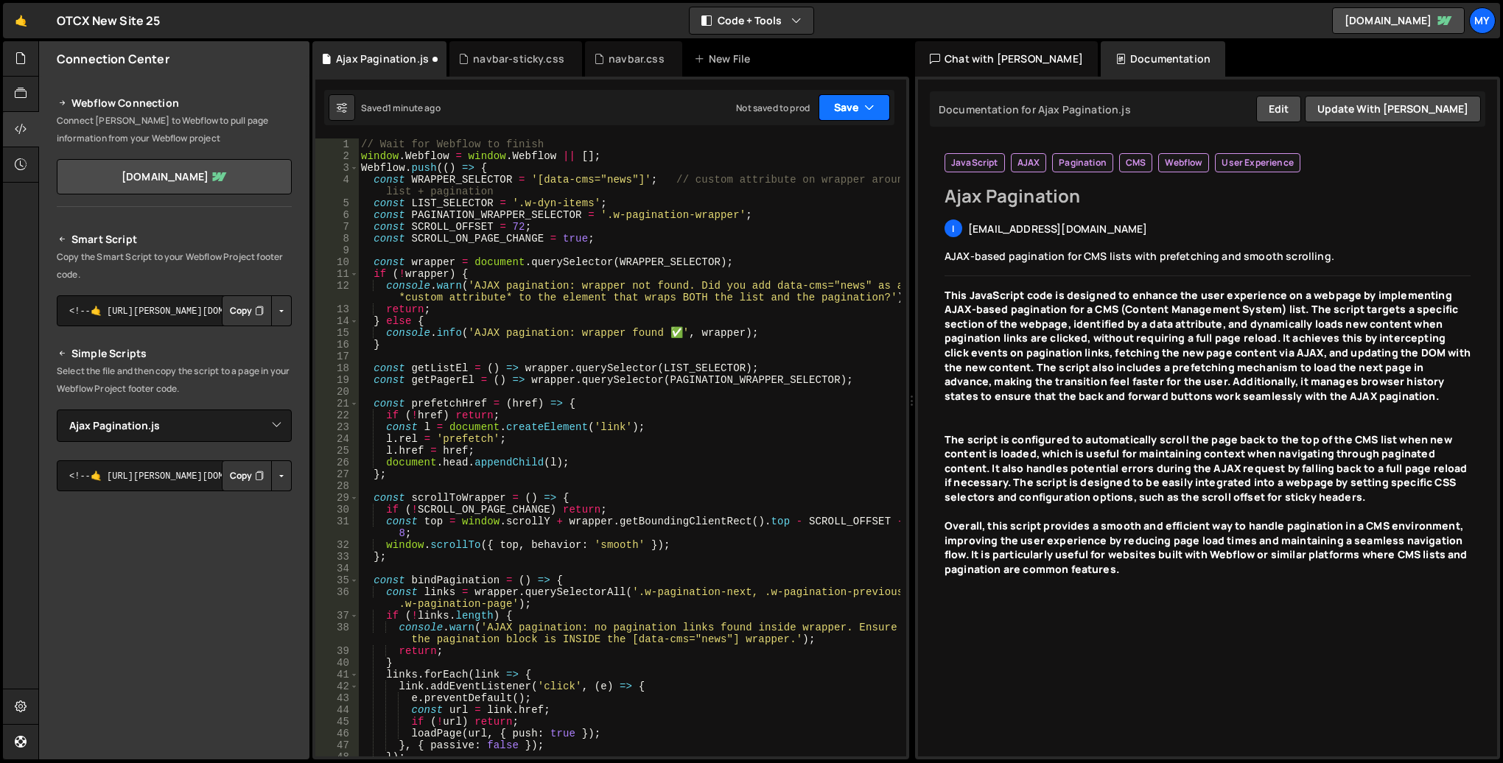
click at [849, 110] on button "Save" at bounding box center [853, 107] width 71 height 27
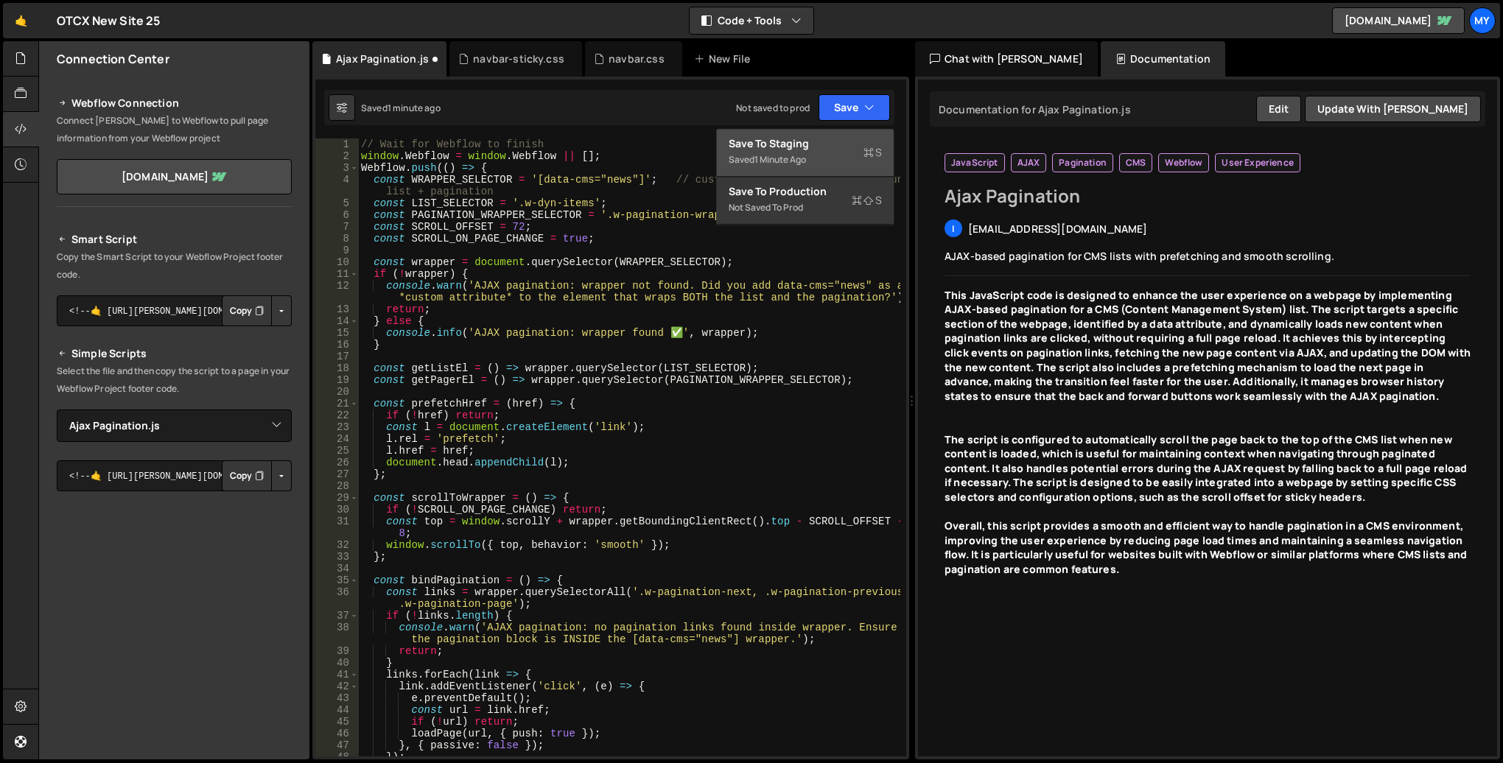
click at [825, 149] on div "Save to Staging S" at bounding box center [805, 143] width 153 height 15
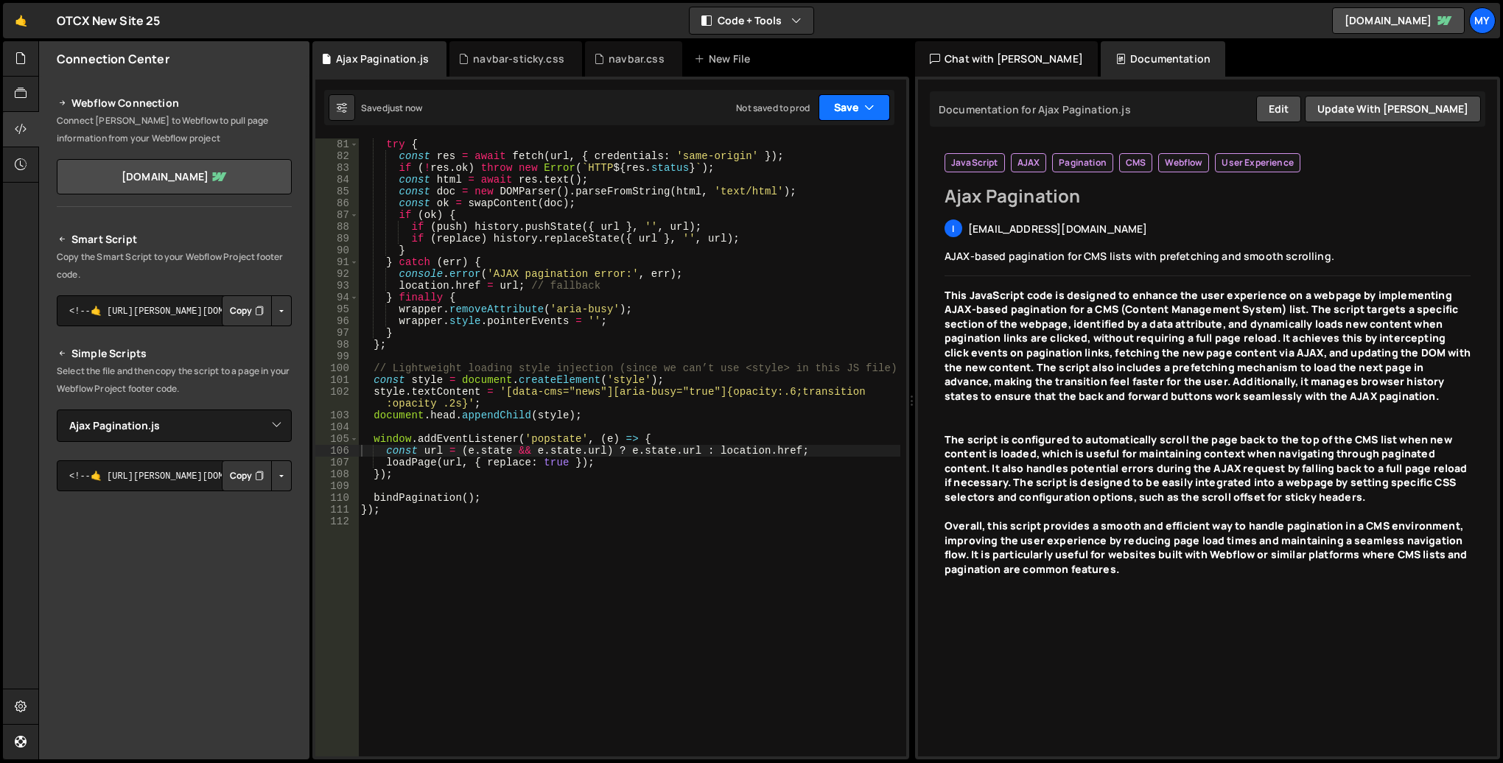
click at [837, 96] on button "Save" at bounding box center [853, 107] width 71 height 27
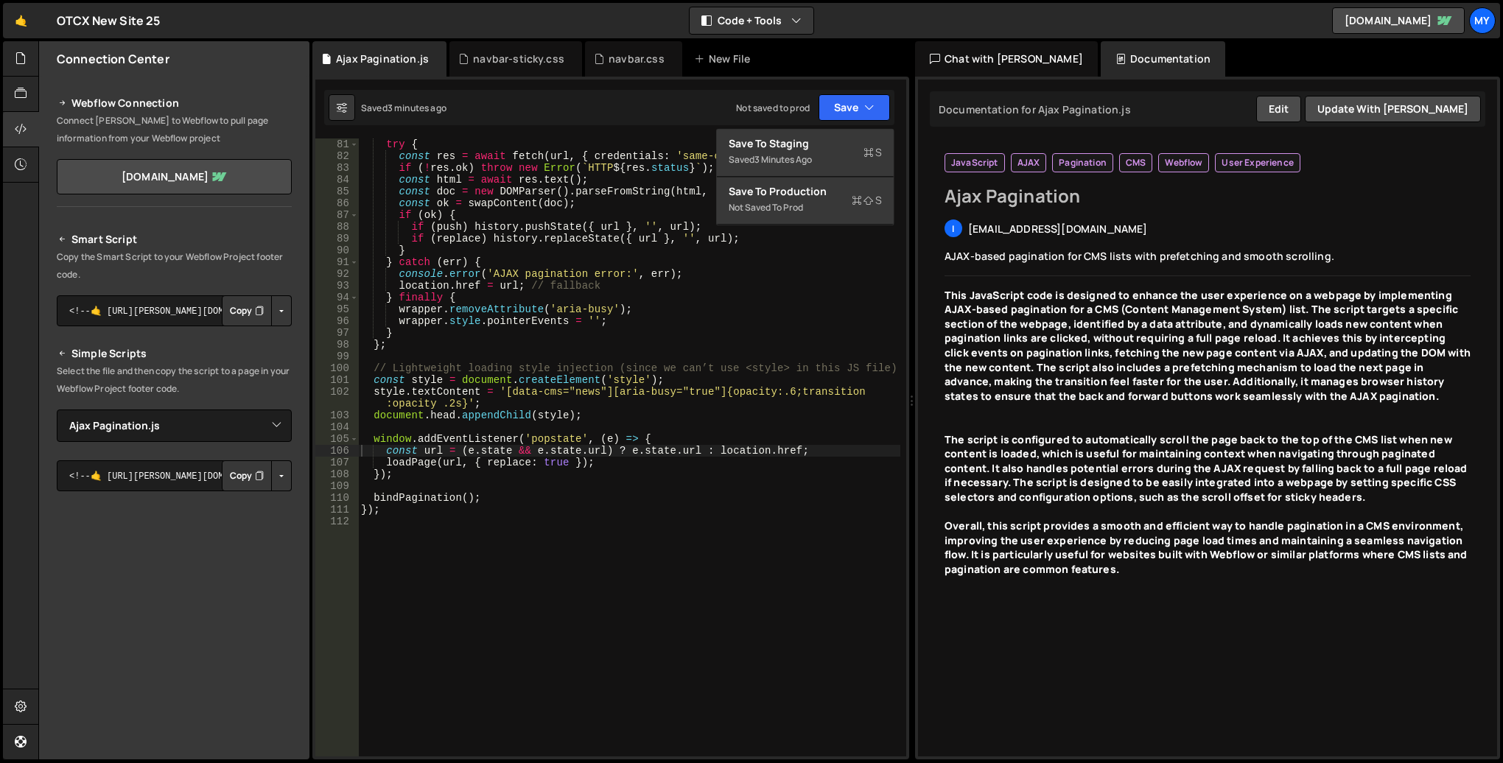
click at [544, 279] on div "try { const res = await fetch ( url , { credentials : 'same-origin' }) ; if ( !…" at bounding box center [629, 456] width 542 height 636
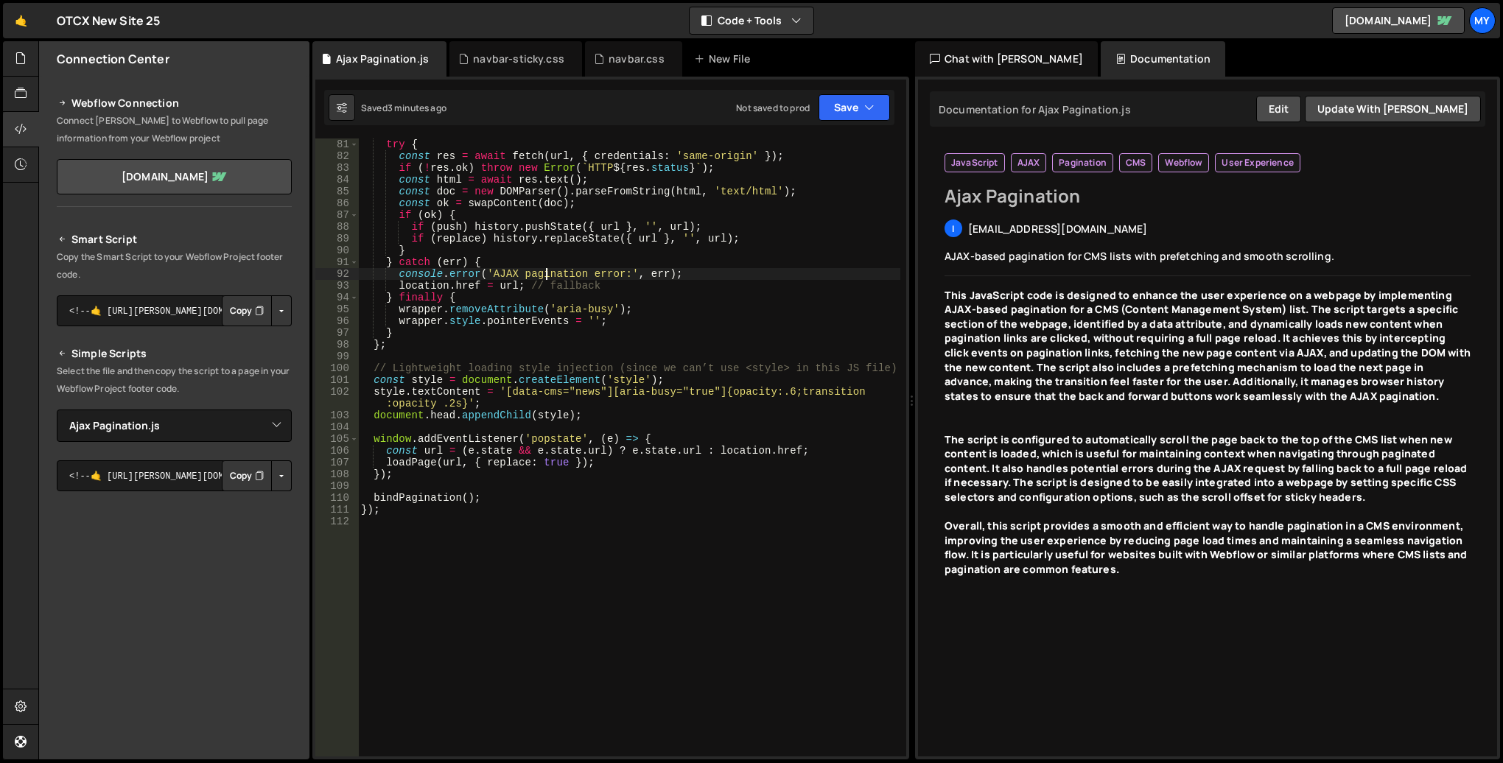
type textarea "});"
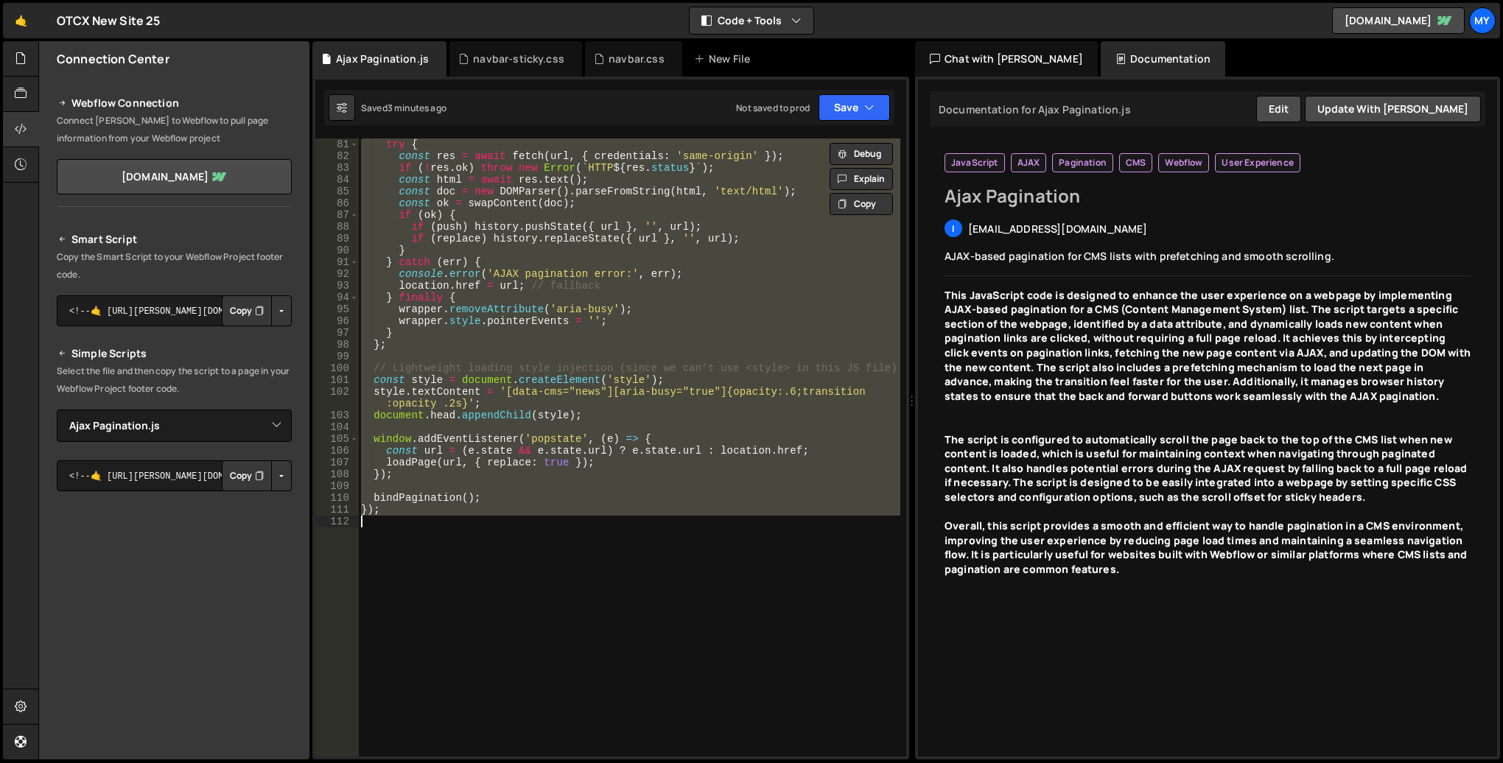
paste textarea
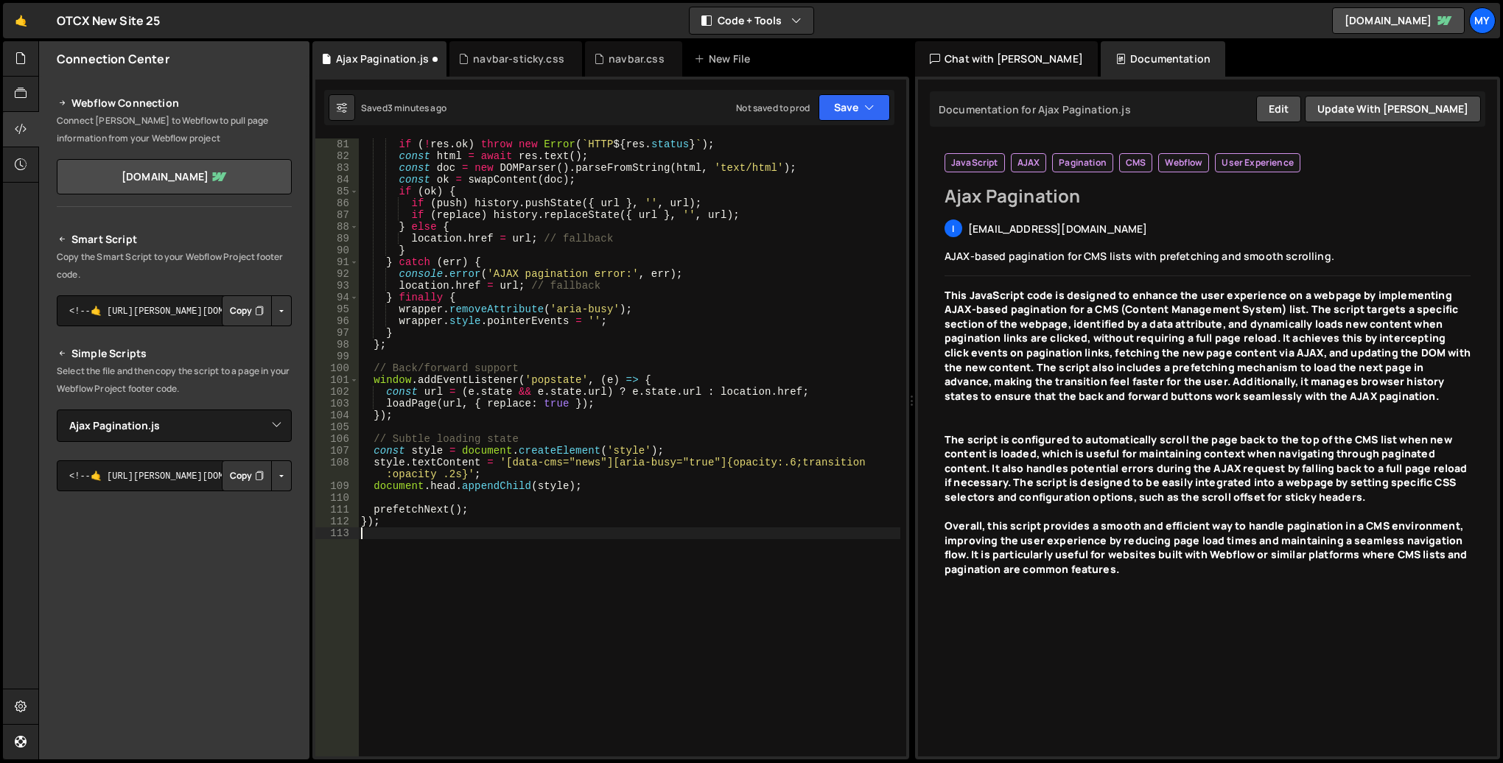
scroll to position [967, 0]
click at [853, 105] on button "Save" at bounding box center [853, 107] width 71 height 27
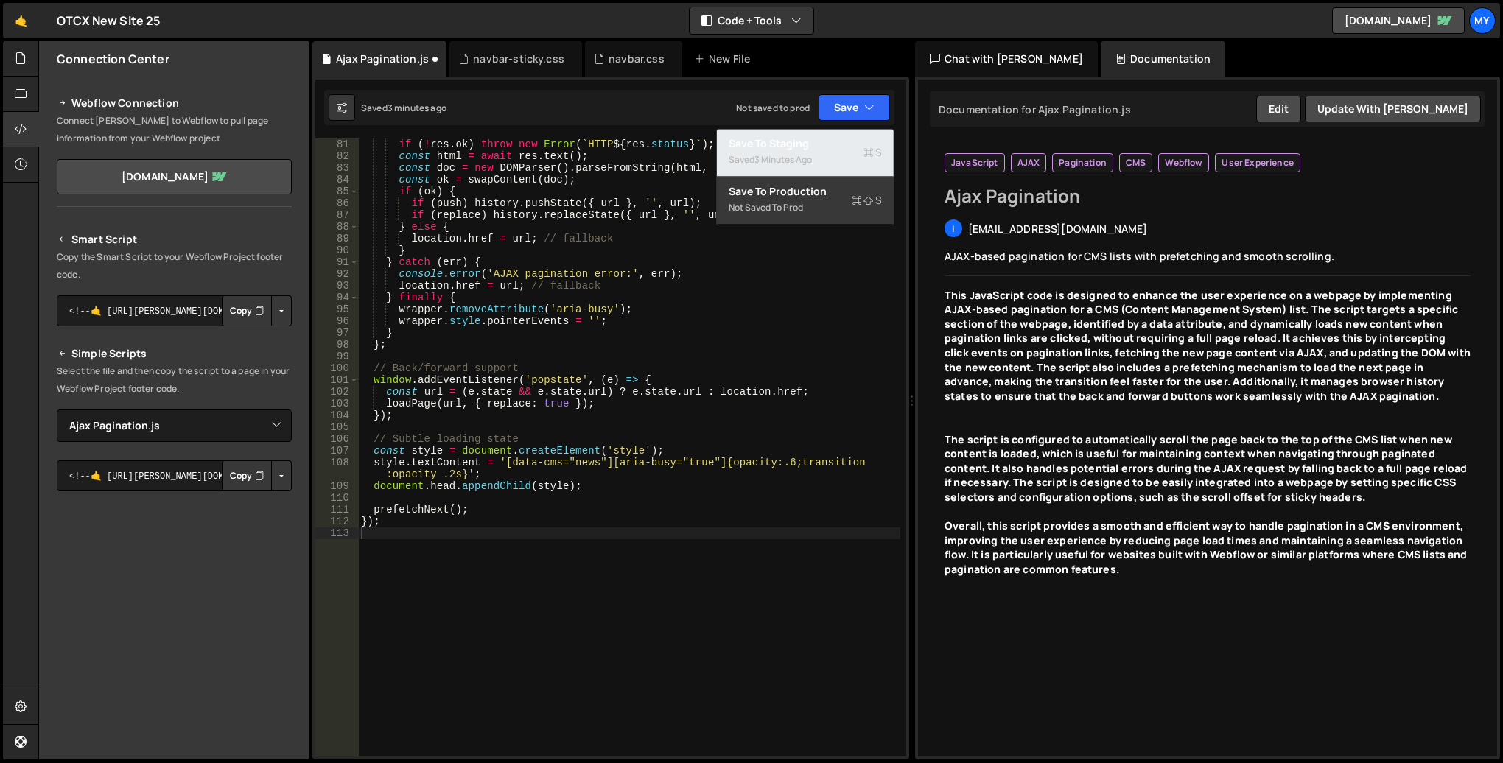
click at [829, 152] on div "Saved 3 minutes ago" at bounding box center [805, 160] width 153 height 18
